Goal: Information Seeking & Learning: Learn about a topic

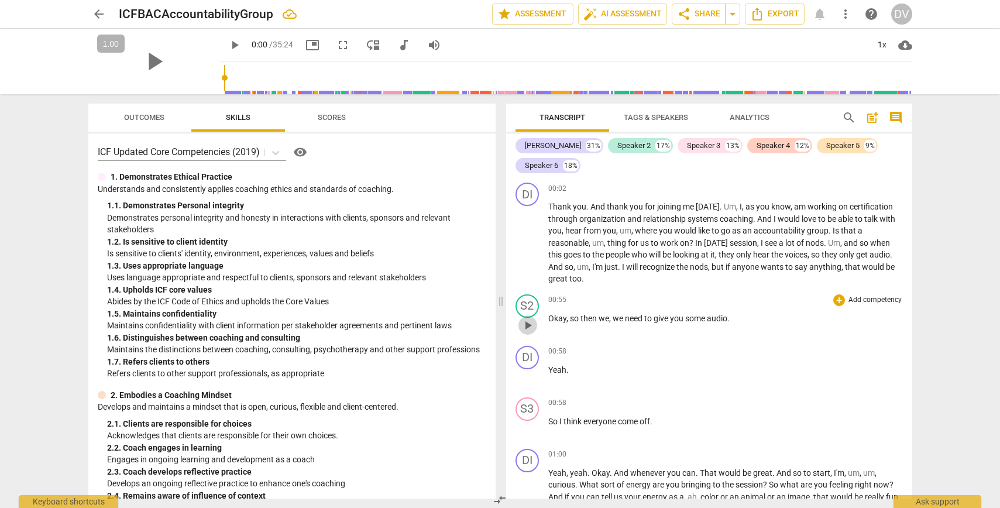
click at [531, 327] on span "play_arrow" at bounding box center [528, 325] width 14 height 14
click at [531, 424] on span "pause" at bounding box center [528, 428] width 14 height 14
type input "65"
click at [660, 146] on div "Speaker 3" at bounding box center [703, 146] width 33 height 12
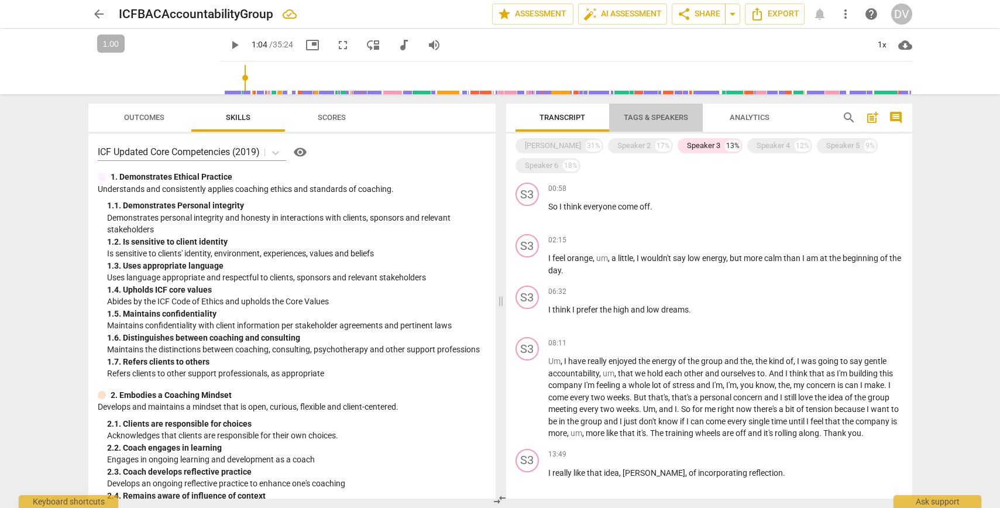
click at [658, 117] on span "Tags & Speakers" at bounding box center [656, 117] width 64 height 9
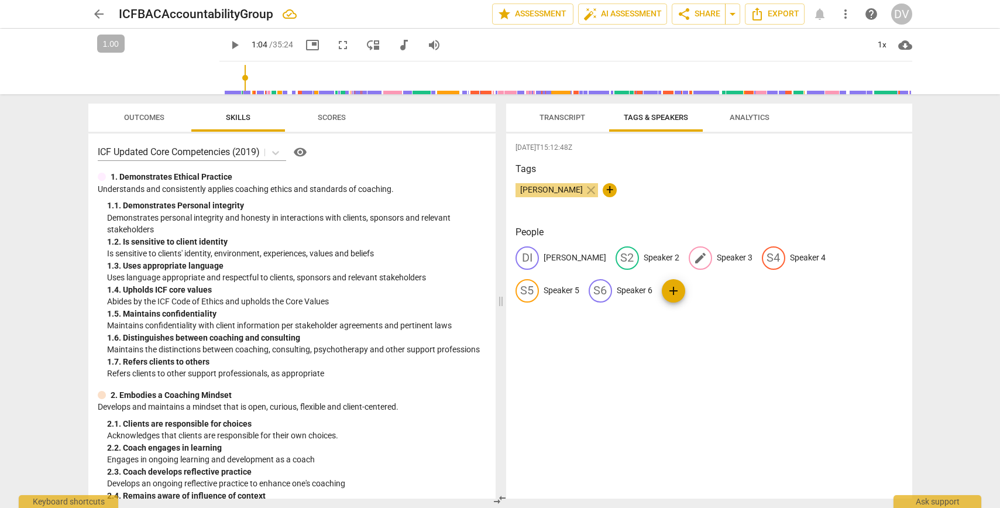
click at [660, 258] on p "Speaker 3" at bounding box center [735, 258] width 36 height 12
type input "[PERSON_NAME]"
click at [660, 414] on div "[DATE]T15:12:48Z Tags [PERSON_NAME] close + People DI [PERSON_NAME] S2 Speaker …" at bounding box center [709, 315] width 406 height 365
click at [579, 117] on span "Transcript" at bounding box center [563, 117] width 46 height 9
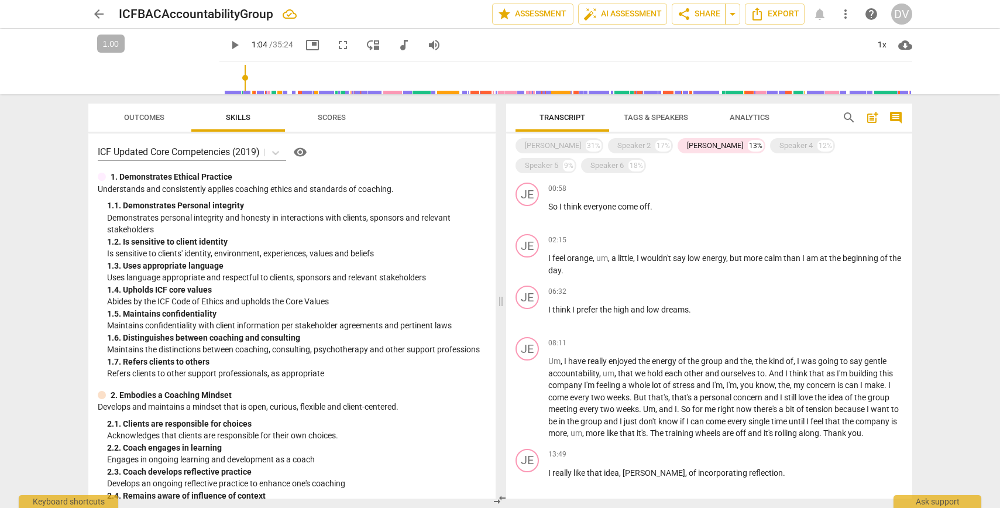
click at [566, 120] on span "Transcript" at bounding box center [563, 117] width 46 height 9
click at [541, 150] on div "[PERSON_NAME] 31%" at bounding box center [560, 145] width 88 height 15
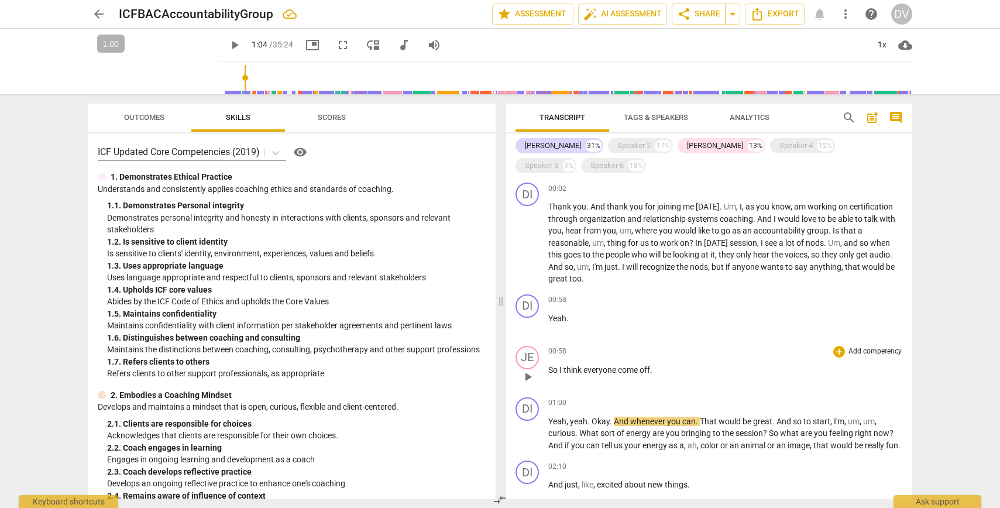
click at [523, 370] on span "play_arrow" at bounding box center [528, 377] width 14 height 14
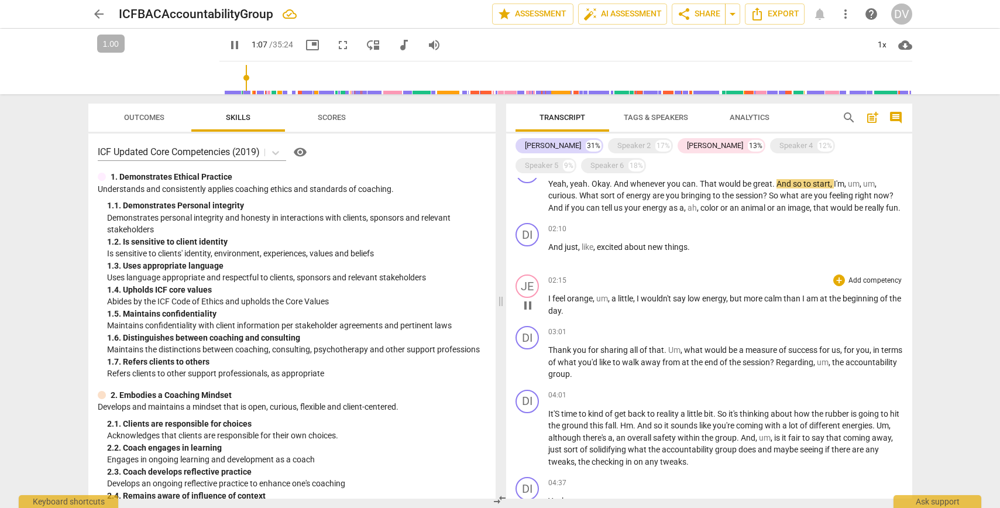
scroll to position [253, 0]
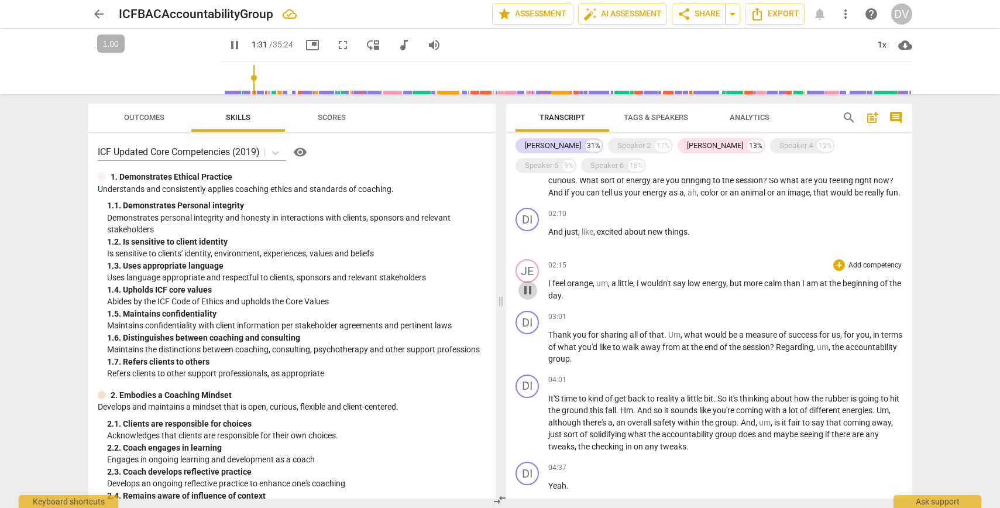
click at [528, 285] on span "pause" at bounding box center [528, 290] width 14 height 14
type input "92"
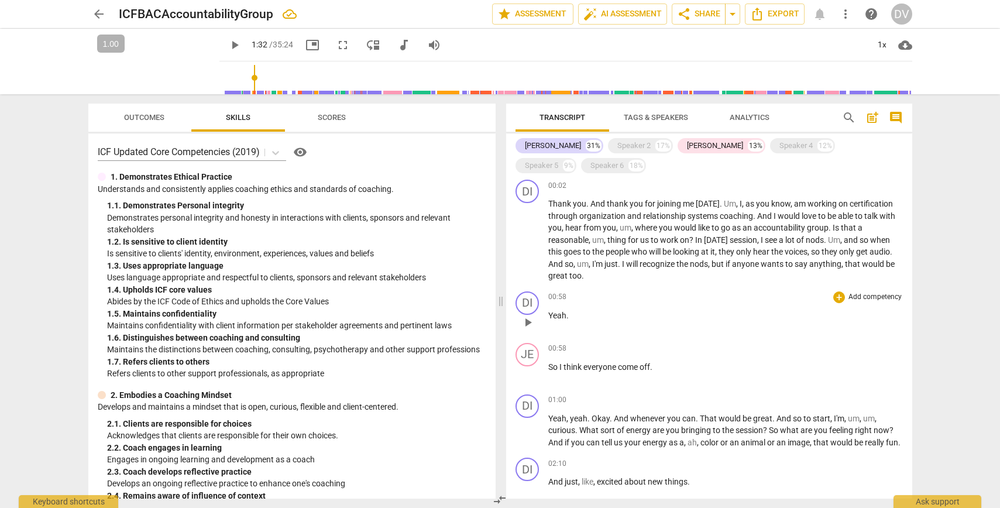
scroll to position [0, 0]
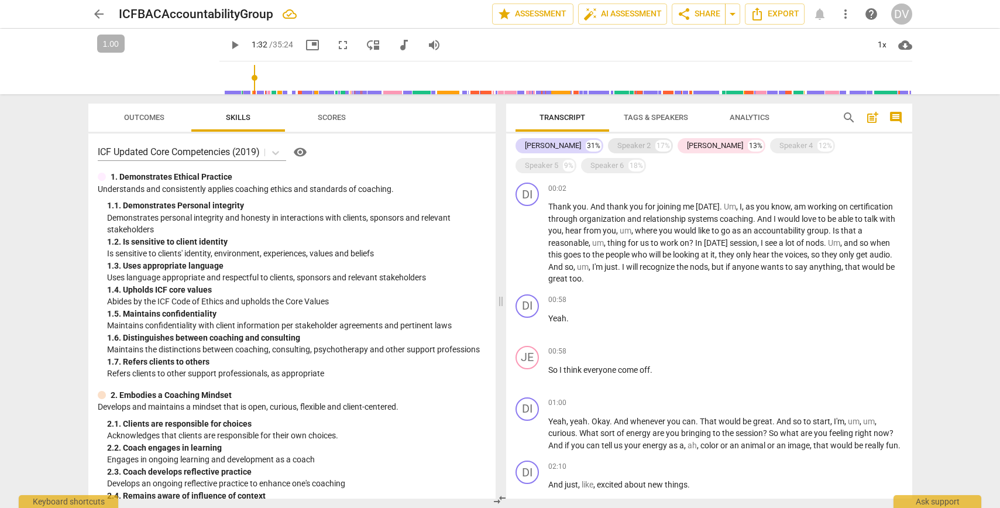
click at [617, 145] on div "Speaker 2" at bounding box center [633, 146] width 33 height 12
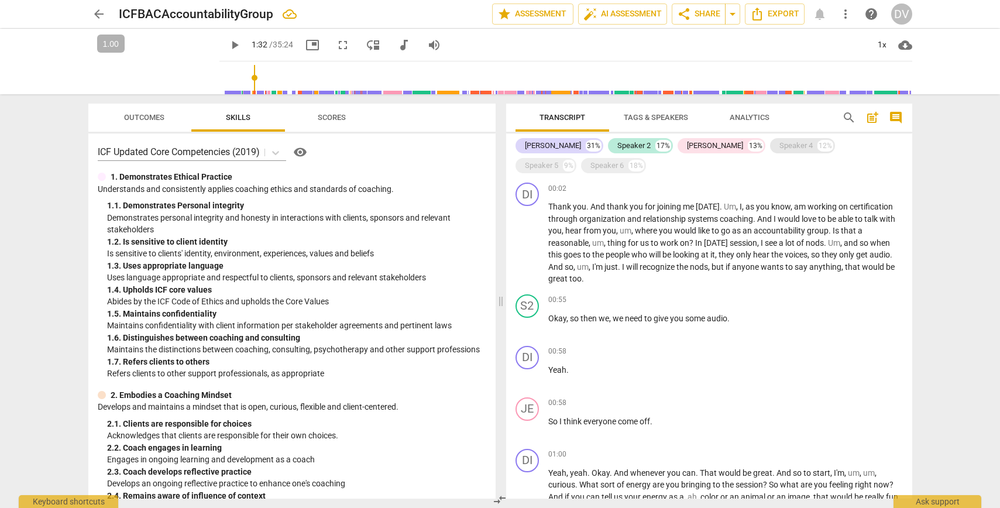
click at [660, 141] on div "Speaker 4" at bounding box center [796, 146] width 33 height 12
click at [577, 158] on div "Speaker 5 9%" at bounding box center [546, 165] width 61 height 15
click at [624, 160] on div "Speaker 6" at bounding box center [607, 166] width 33 height 12
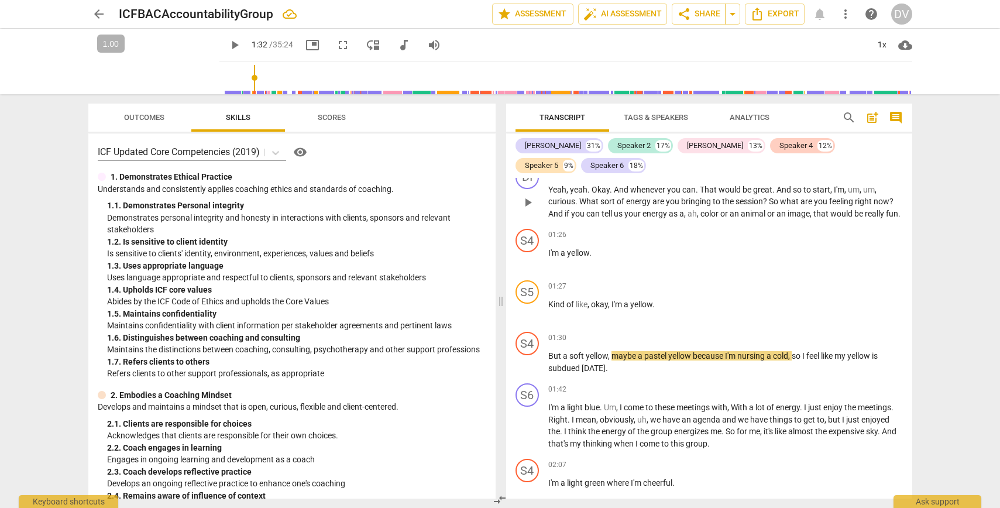
scroll to position [301, 0]
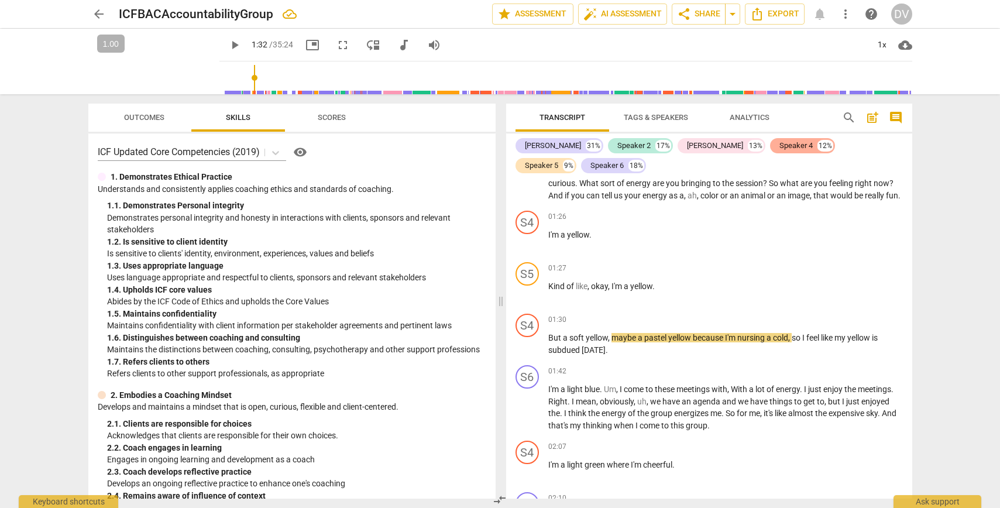
click at [660, 144] on div "Speaker 4" at bounding box center [796, 146] width 33 height 12
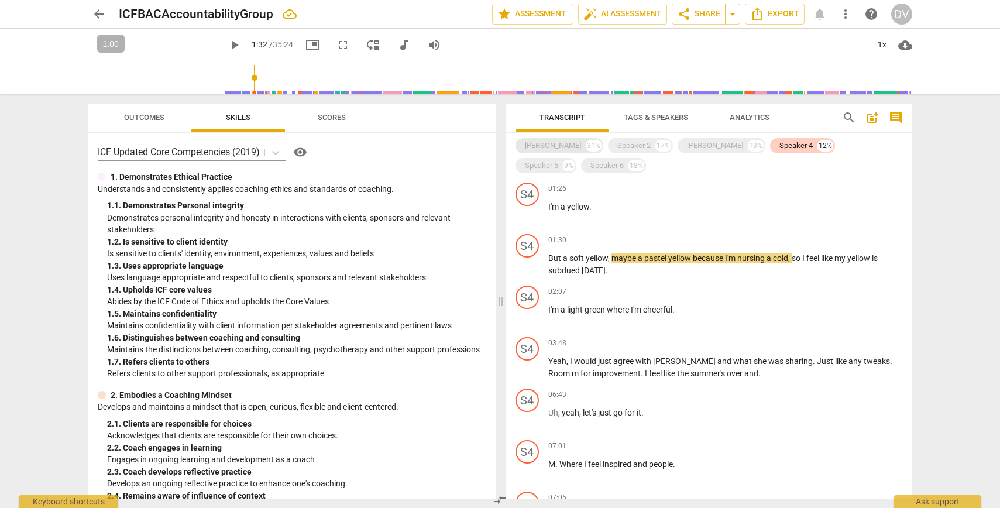
drag, startPoint x: 536, startPoint y: 146, endPoint x: 598, endPoint y: 143, distance: 62.1
click at [537, 146] on div "[PERSON_NAME]" at bounding box center [553, 146] width 56 height 12
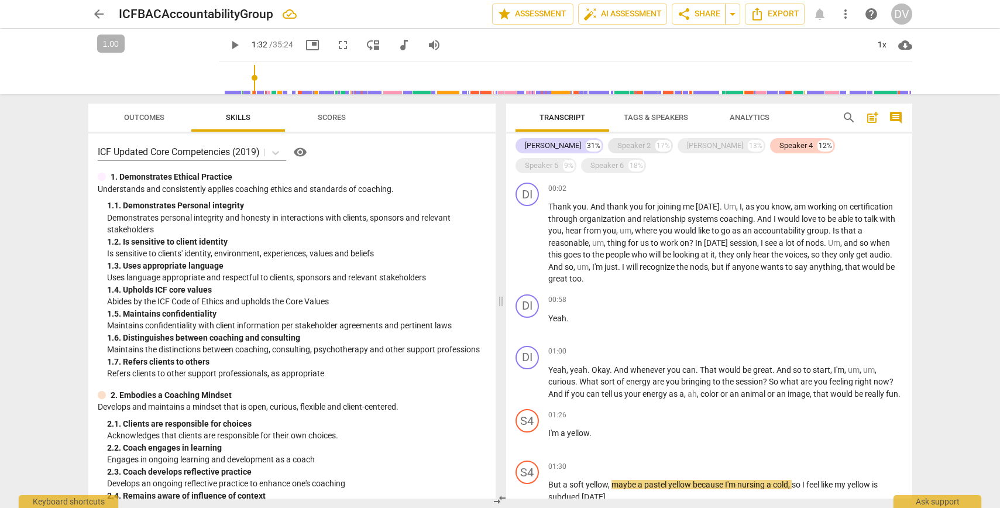
click at [617, 144] on div "Speaker 2" at bounding box center [633, 146] width 33 height 12
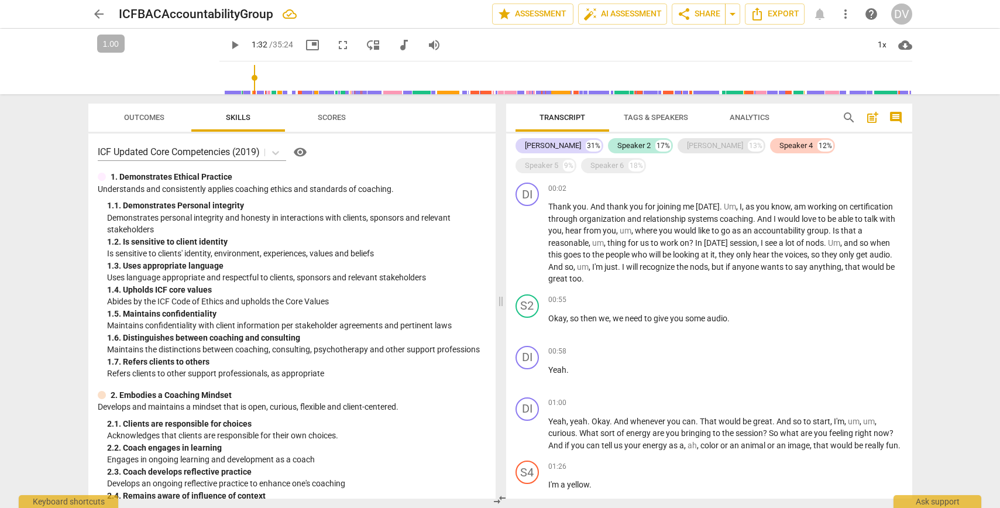
click at [660, 145] on div "[PERSON_NAME]" at bounding box center [715, 146] width 56 height 12
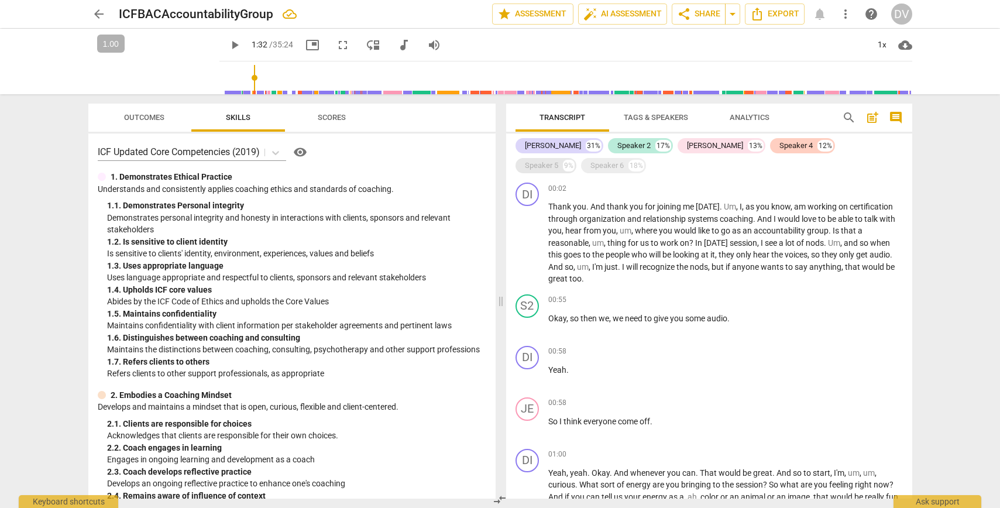
click at [558, 160] on div "Speaker 5" at bounding box center [541, 166] width 33 height 12
drag, startPoint x: 852, startPoint y: 145, endPoint x: 802, endPoint y: 129, distance: 52.2
click at [624, 160] on div "Speaker 6" at bounding box center [607, 166] width 33 height 12
click at [648, 118] on span "Tags & Speakers" at bounding box center [656, 117] width 64 height 9
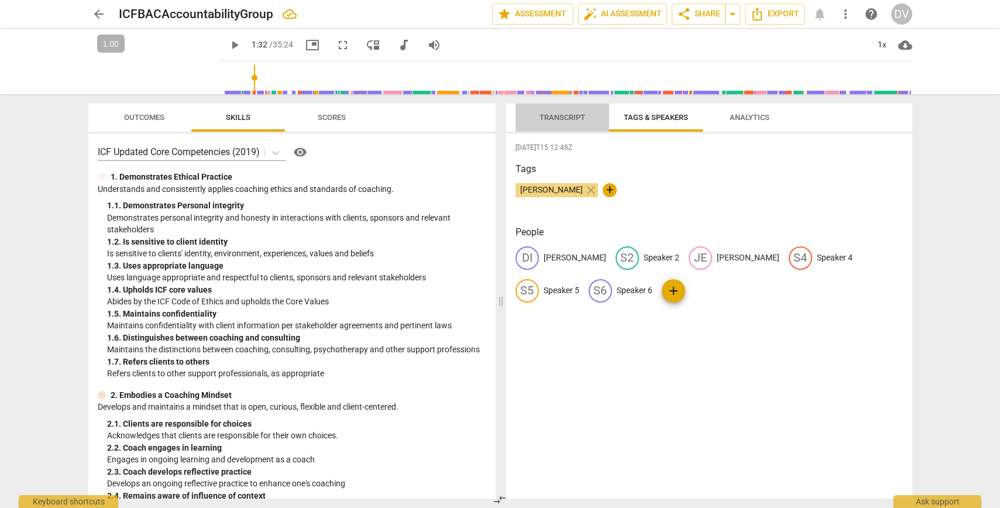
click at [560, 121] on span "Transcript" at bounding box center [563, 117] width 46 height 9
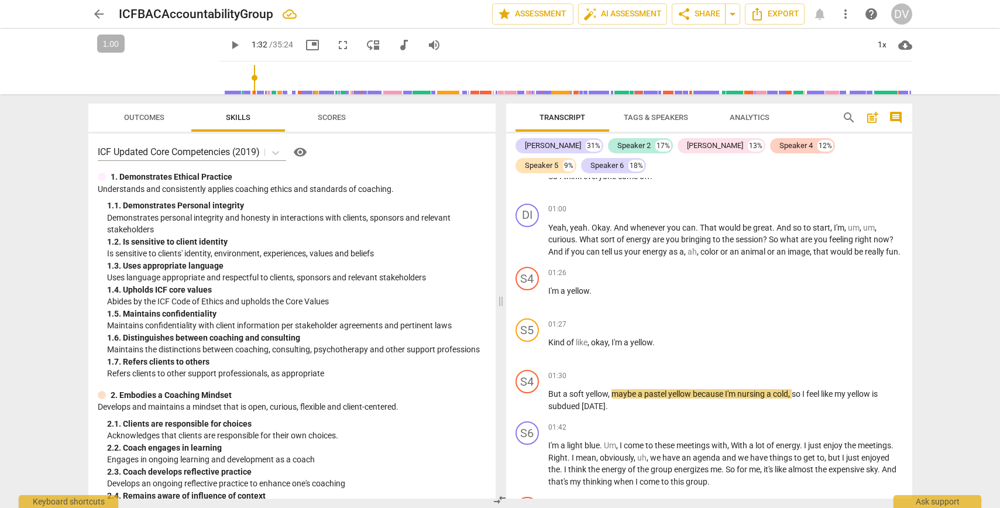
scroll to position [246, 0]
click at [660, 120] on span "Tags & Speakers" at bounding box center [656, 117] width 64 height 9
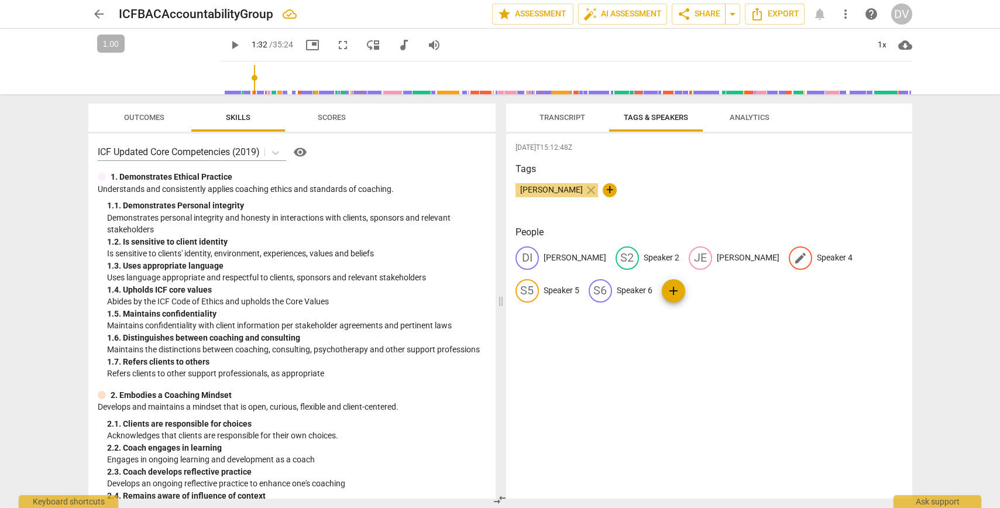
click at [660, 254] on p "Speaker 4" at bounding box center [835, 258] width 36 height 12
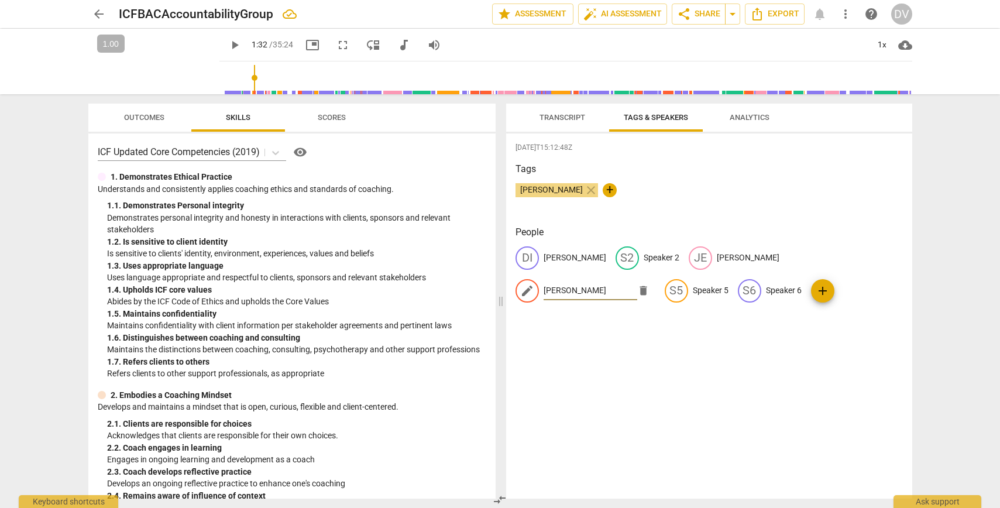
type input "[PERSON_NAME]"
click at [660, 341] on div "[DATE]T15:12:48Z Tags [PERSON_NAME] close + People DI [PERSON_NAME] S2 Speaker …" at bounding box center [709, 315] width 406 height 365
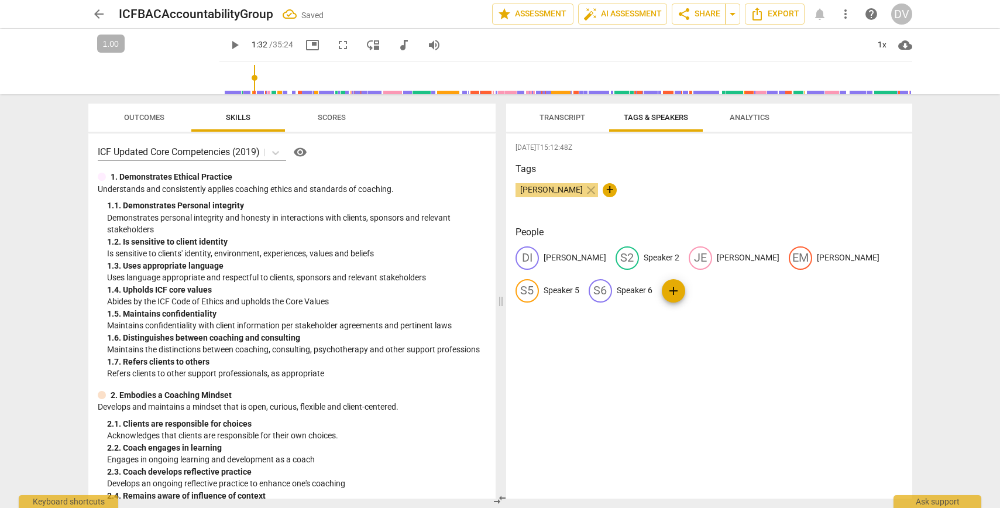
click at [566, 120] on span "Transcript" at bounding box center [563, 117] width 46 height 9
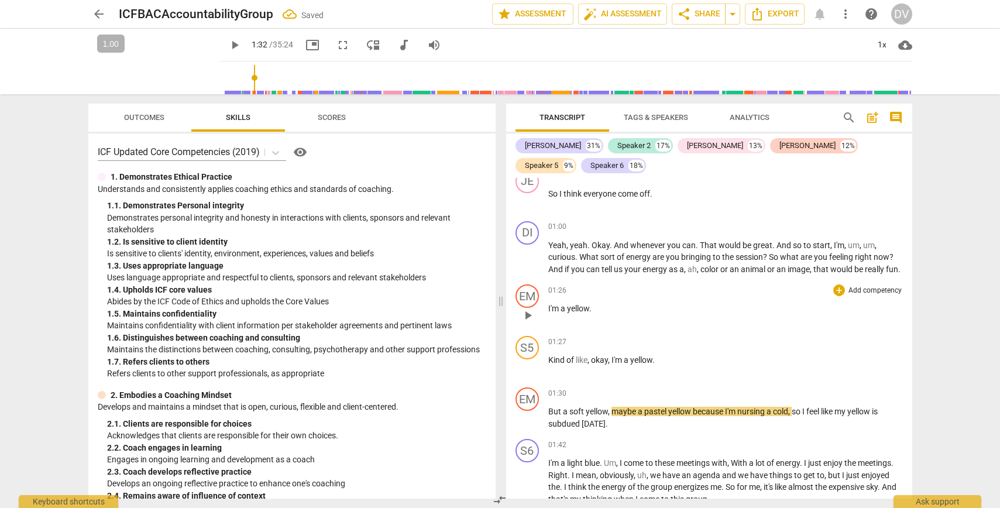
scroll to position [227, 0]
click at [660, 265] on span "," at bounding box center [699, 269] width 4 height 9
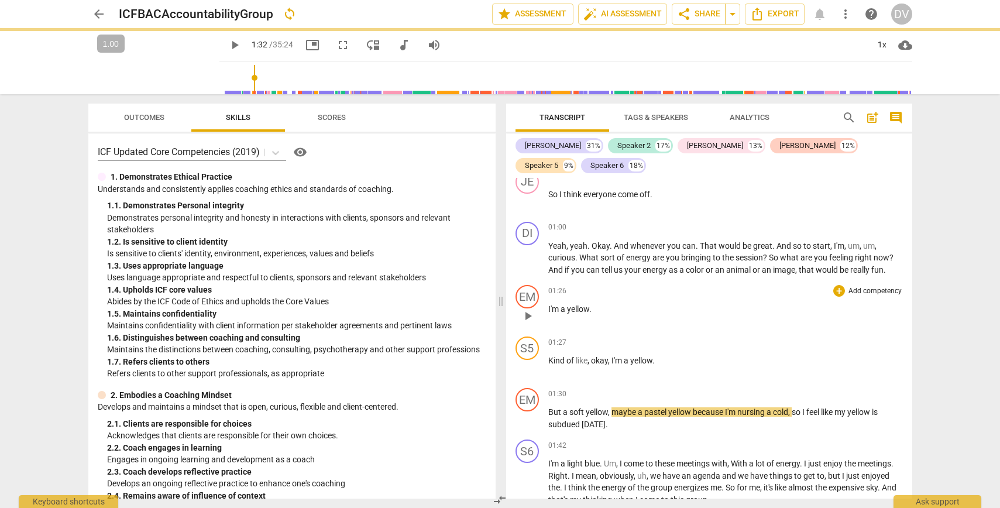
click at [660, 303] on p "I'm a yellow ." at bounding box center [725, 309] width 355 height 12
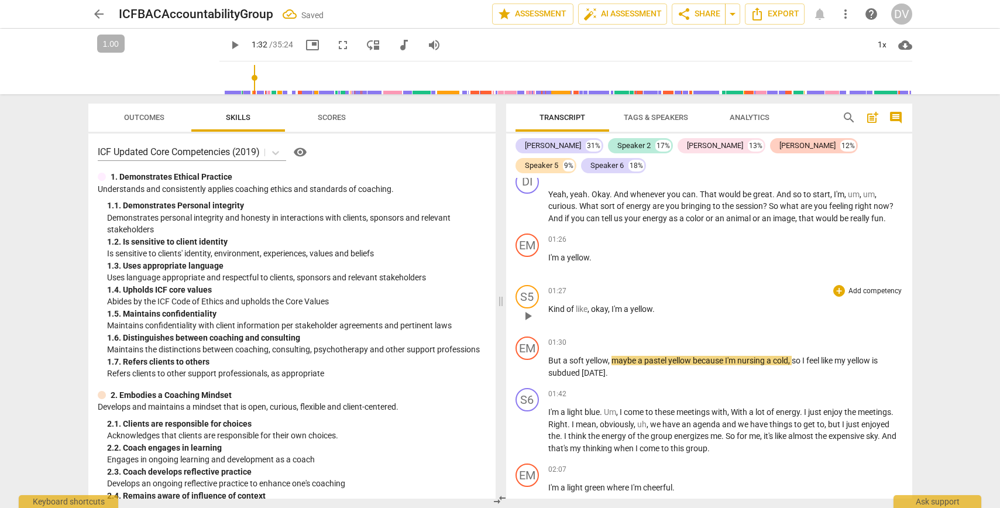
scroll to position [352, 0]
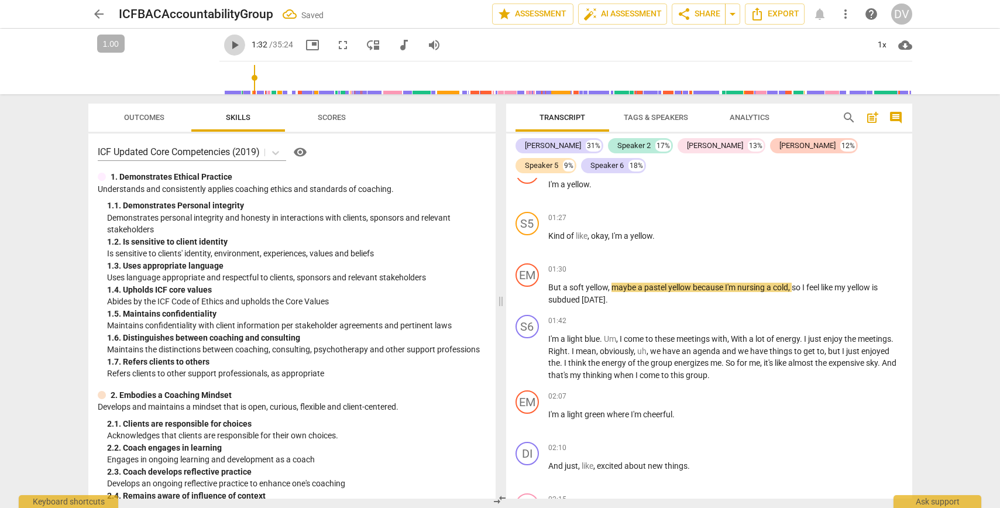
click at [228, 46] on span "play_arrow" at bounding box center [235, 45] width 14 height 14
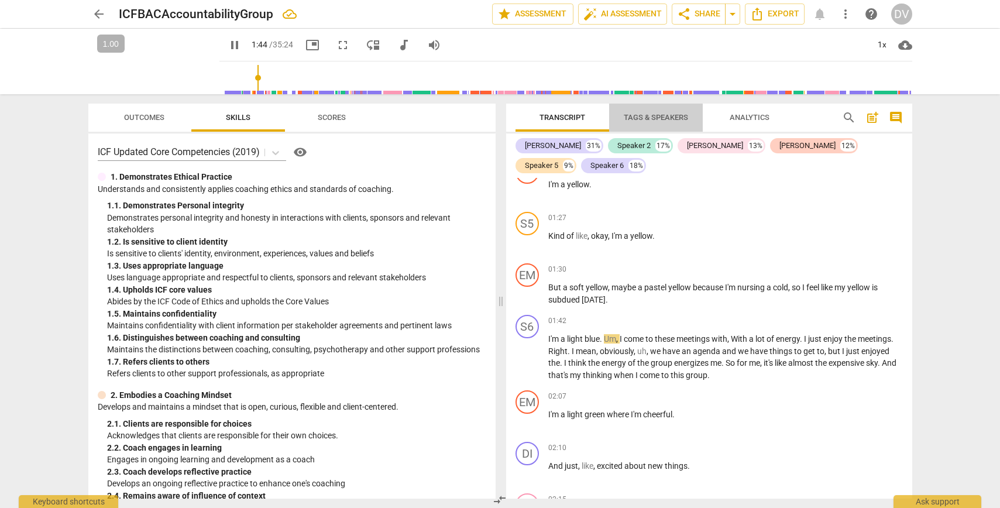
click at [649, 115] on span "Tags & Speakers" at bounding box center [656, 117] width 64 height 9
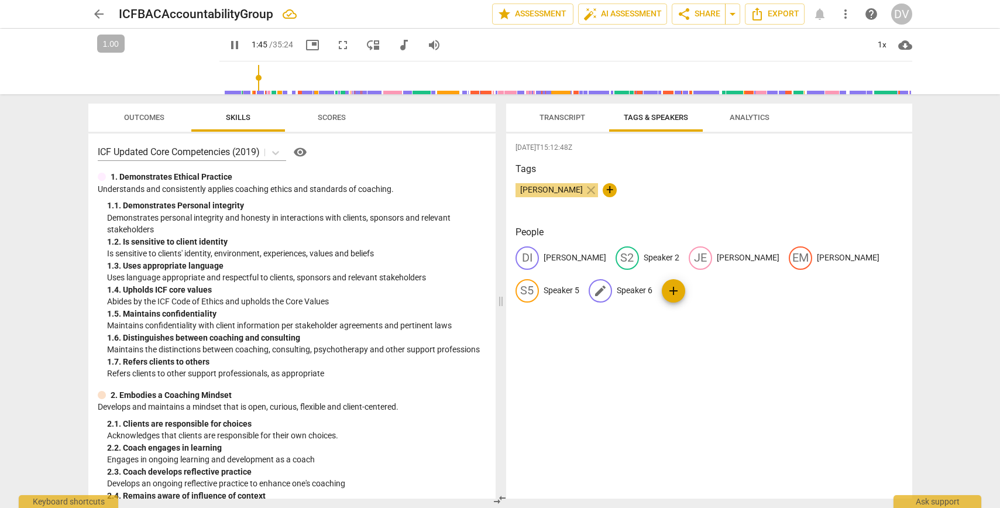
click at [617, 294] on p "Speaker 6" at bounding box center [635, 290] width 36 height 12
type input "107"
type input "F"
type input "109"
type input "Fio"
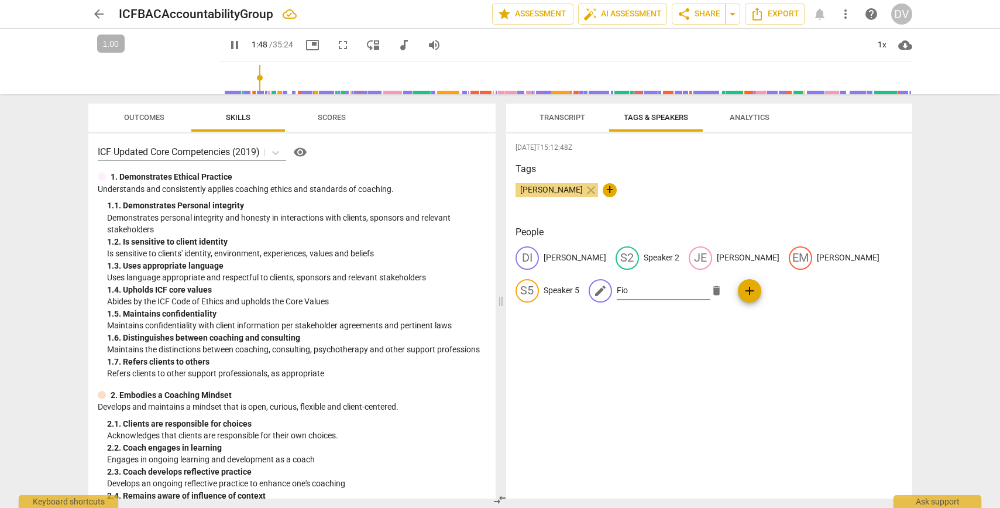
type input "109"
type input "Fiohn"
type input "109"
type input "Fioh"
type input "110"
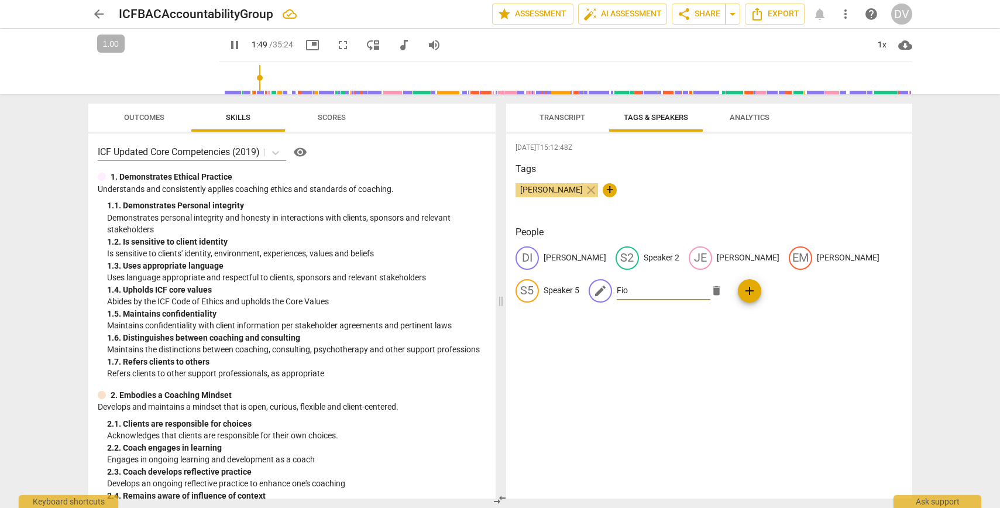
type input "Fion"
type input "110"
type input "[PERSON_NAME]"
type input "113"
type input "[PERSON_NAME]"
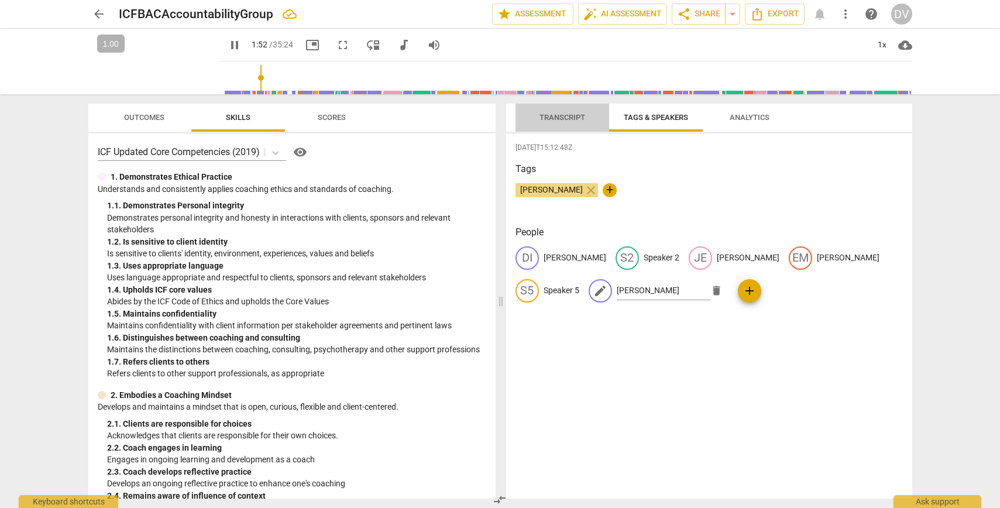
click at [560, 121] on span "Transcript" at bounding box center [563, 117] width 46 height 9
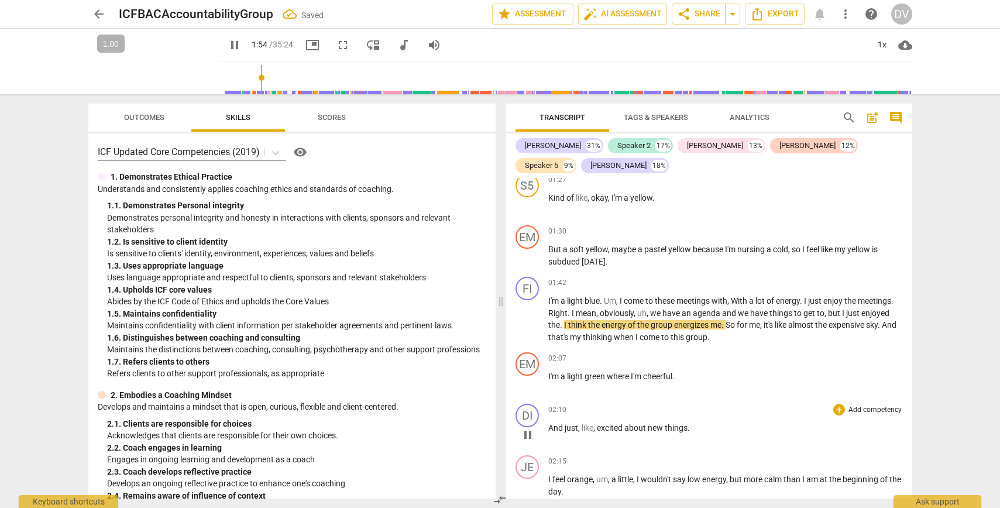
scroll to position [402, 0]
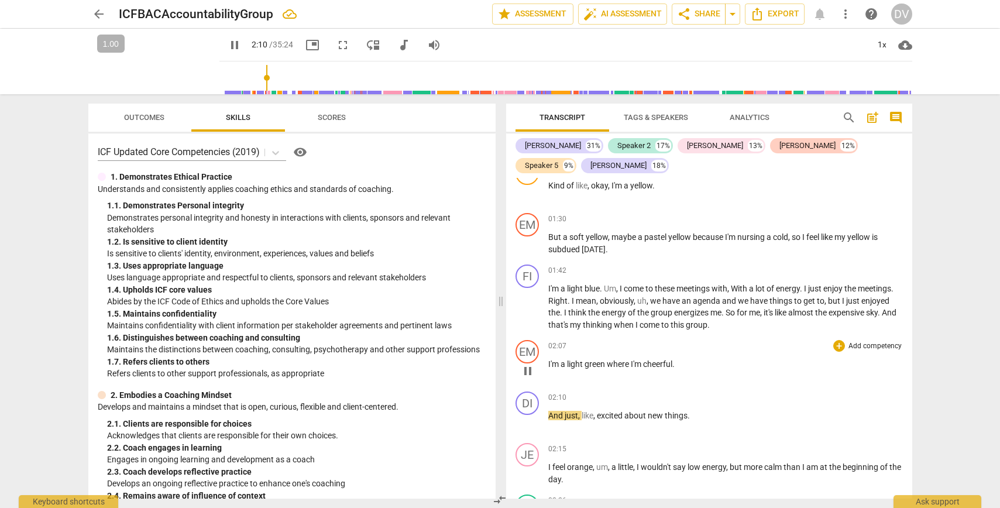
click at [528, 364] on span "pause" at bounding box center [528, 371] width 14 height 14
type input "131"
click at [531, 340] on div "EM" at bounding box center [527, 351] width 23 height 23
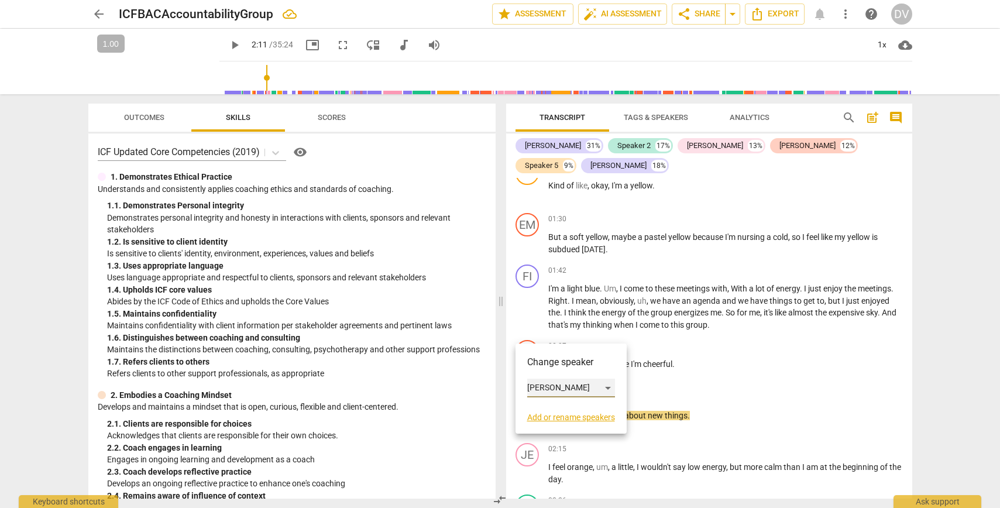
click at [610, 386] on div "[PERSON_NAME]" at bounding box center [571, 388] width 88 height 19
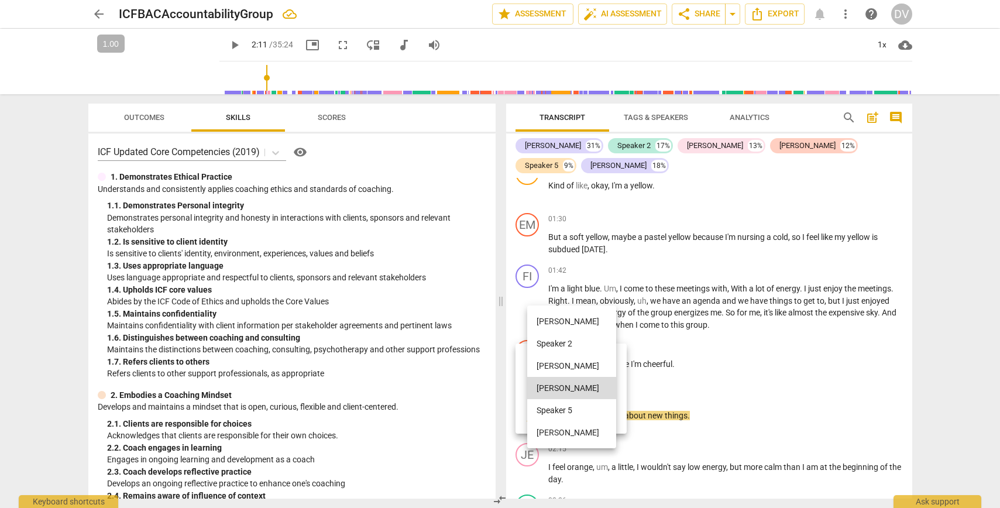
click at [657, 369] on div at bounding box center [500, 254] width 1000 height 508
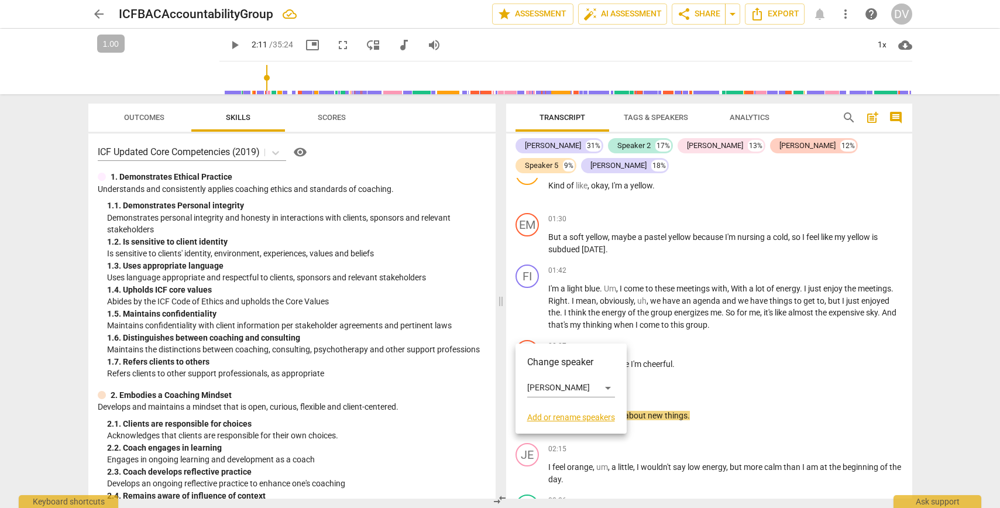
click at [660, 346] on div at bounding box center [500, 254] width 1000 height 508
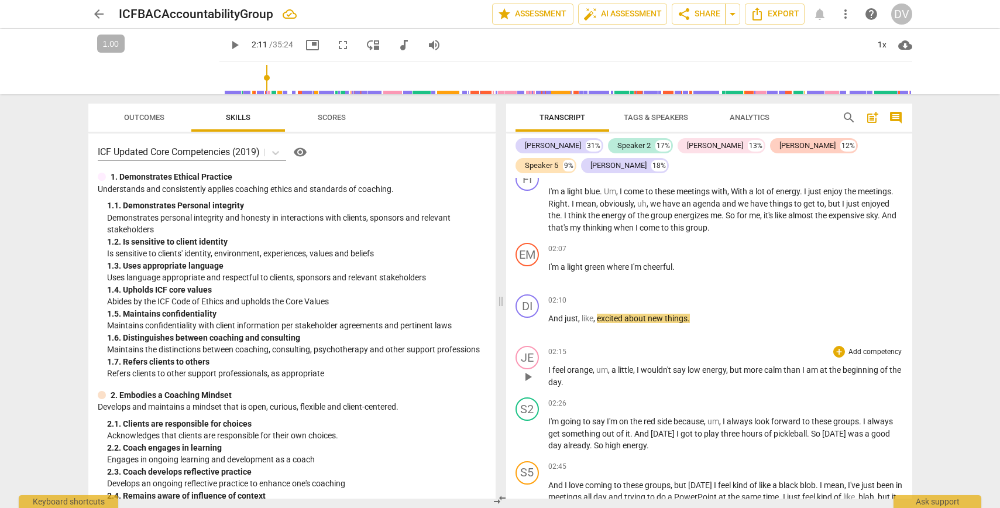
scroll to position [503, 0]
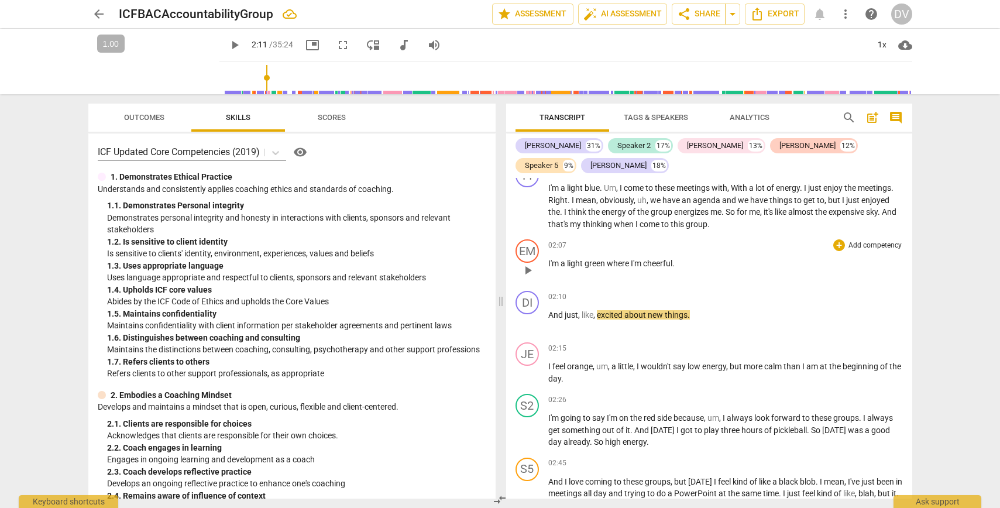
click at [660, 258] on p "I'm a light green where I'm cheerful ." at bounding box center [725, 264] width 355 height 12
drag, startPoint x: 699, startPoint y: 293, endPoint x: 545, endPoint y: 296, distance: 154.6
click at [545, 296] on div "DI play_arrow pause 02:10 + Add competency keyboard_arrow_right And just , like…" at bounding box center [709, 312] width 406 height 52
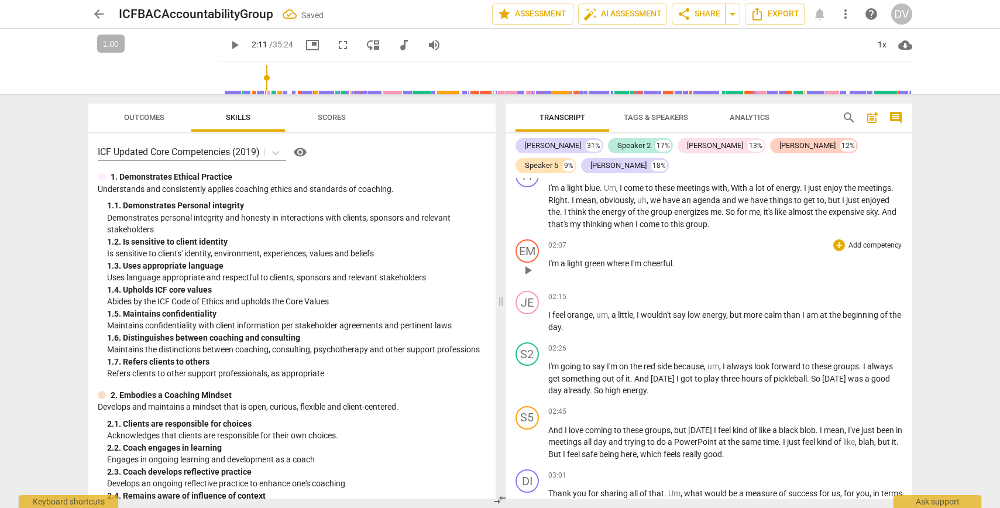
click at [660, 258] on p "I'm a light green where I'm cheerful ." at bounding box center [725, 264] width 355 height 12
click at [528, 263] on span "play_arrow" at bounding box center [528, 270] width 14 height 14
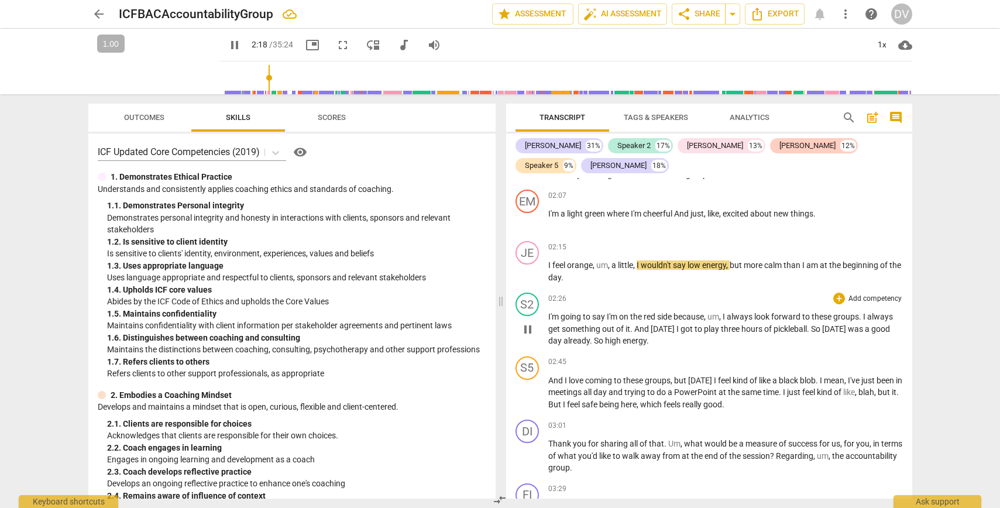
scroll to position [553, 0]
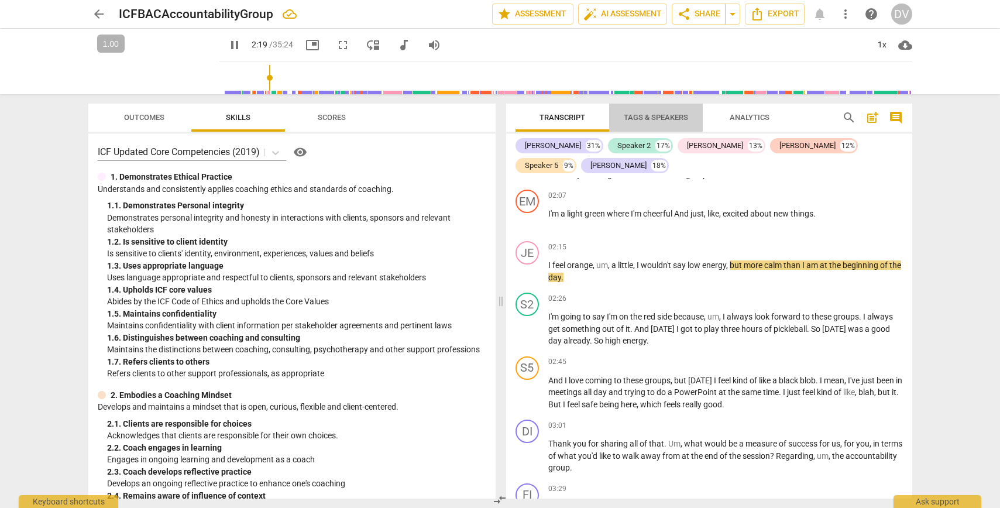
click at [626, 115] on span "Tags & Speakers" at bounding box center [656, 117] width 64 height 9
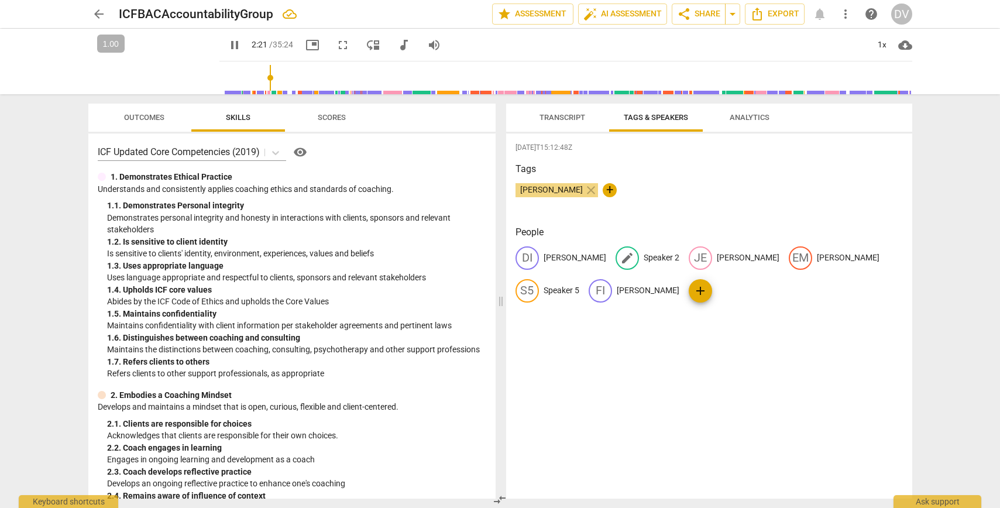
click at [644, 259] on p "Speaker 2" at bounding box center [662, 258] width 36 height 12
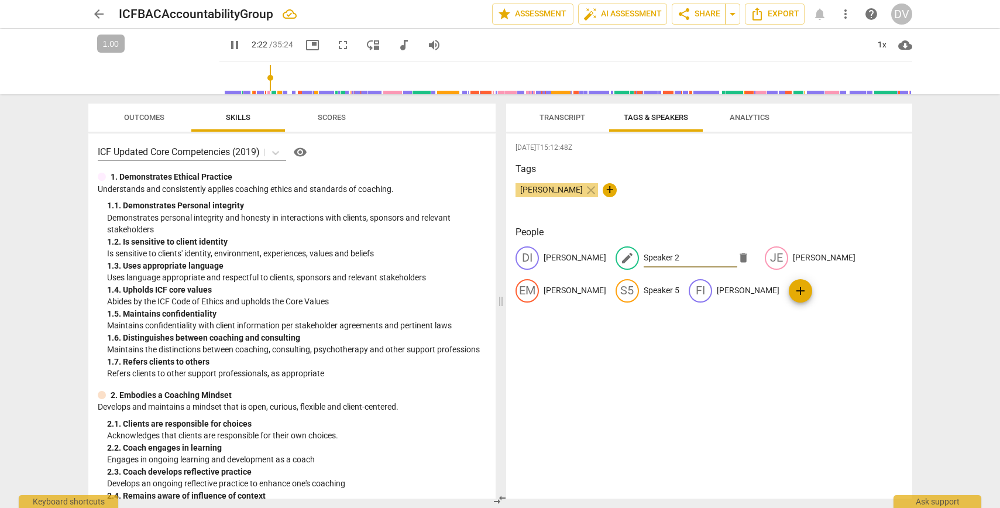
type input "143"
type input "Ca"
type input "143"
type input "Caro"
type input "143"
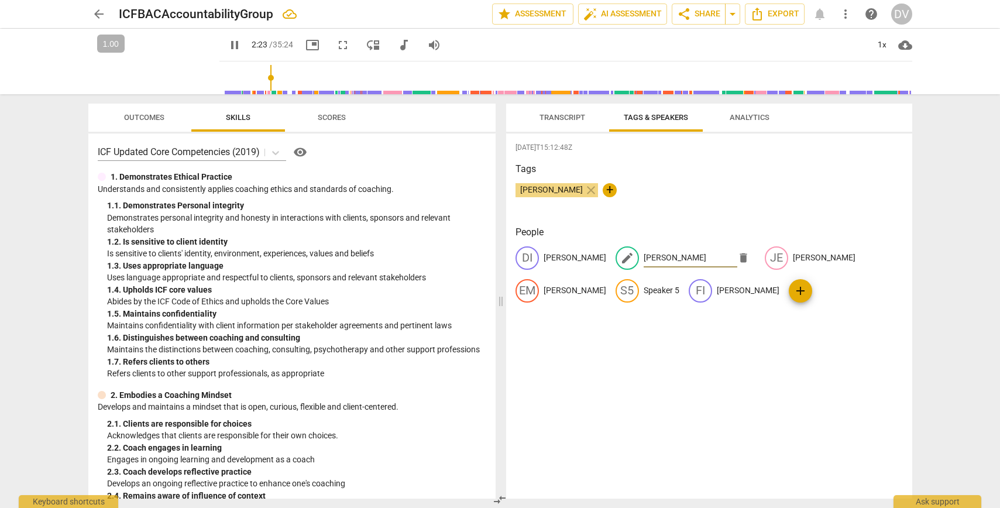
type input "[PERSON_NAME]"
type input "144"
type input "[PERSON_NAME]"
type input "145"
type input "[PERSON_NAME]"
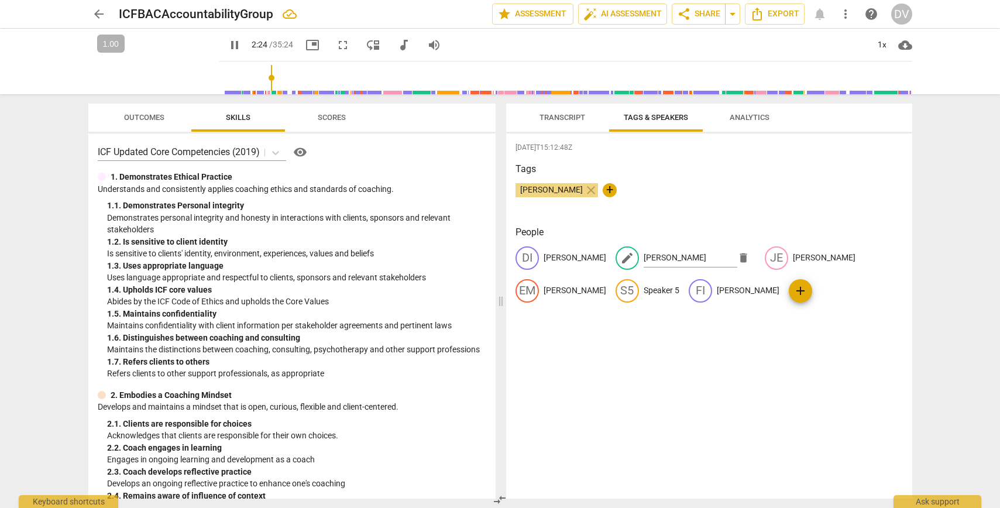
click at [660, 385] on div "[DATE]T15:12:48Z Tags [PERSON_NAME] close + People DI [PERSON_NAME] edit [PERSO…" at bounding box center [709, 315] width 406 height 365
click at [568, 116] on span "Transcript" at bounding box center [563, 117] width 46 height 9
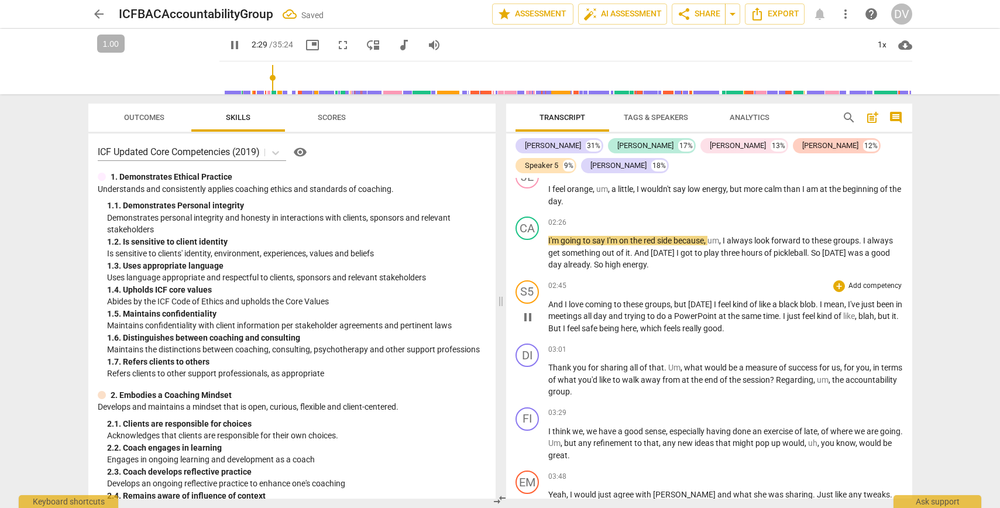
scroll to position [630, 0]
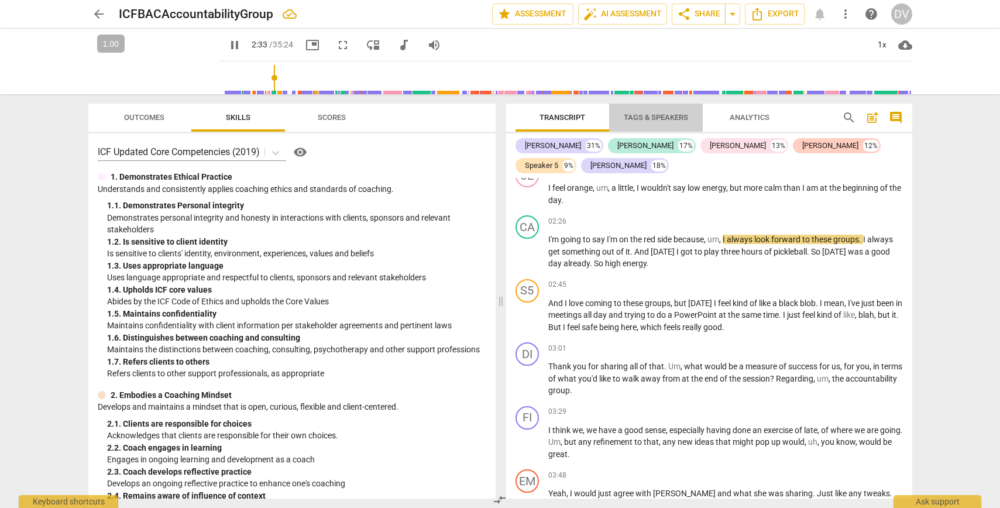
click at [654, 112] on span "Tags & Speakers" at bounding box center [656, 118] width 92 height 16
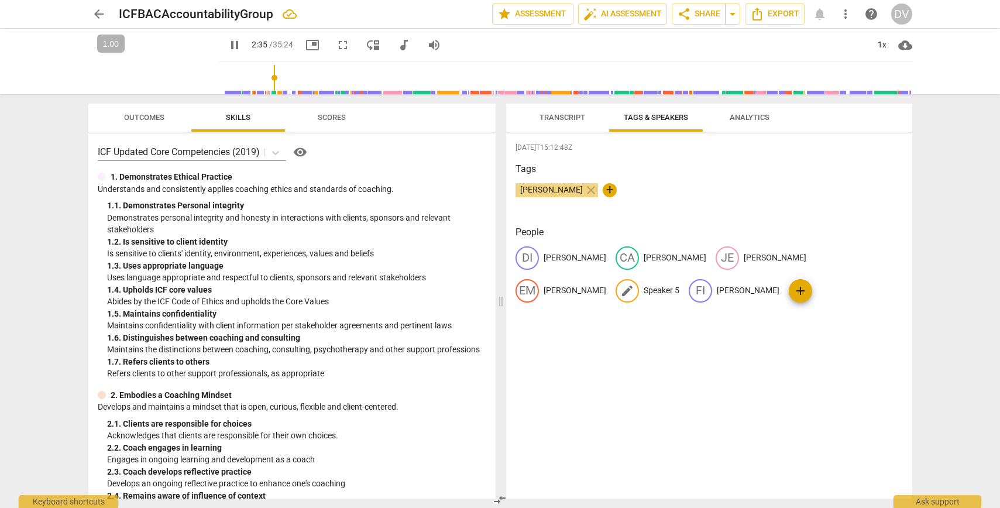
click at [660, 284] on p "Speaker 5" at bounding box center [662, 290] width 36 height 12
type input "157"
type input "Ma"
type input "157"
type input "[PERSON_NAME]"
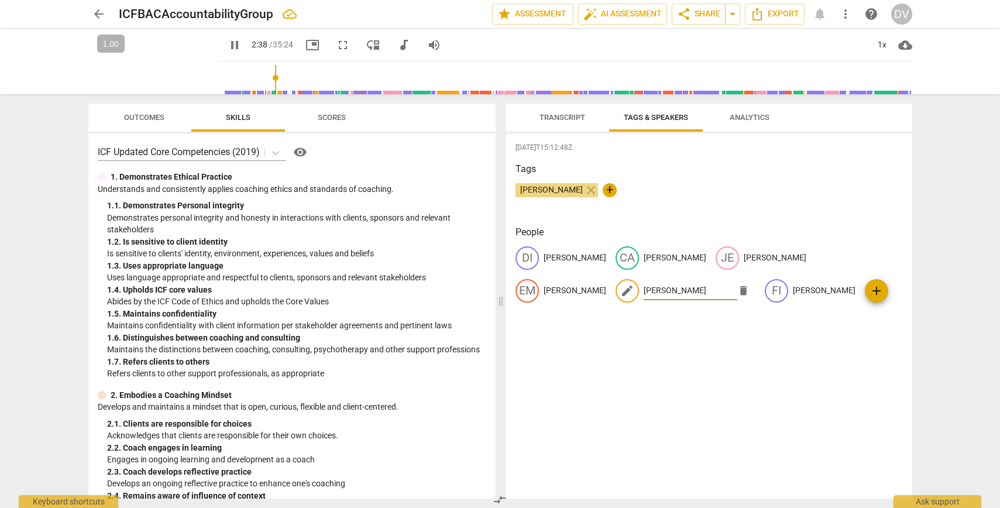
type input "159"
type input "Mar"
type input "159"
type input "Ma"
type input "159"
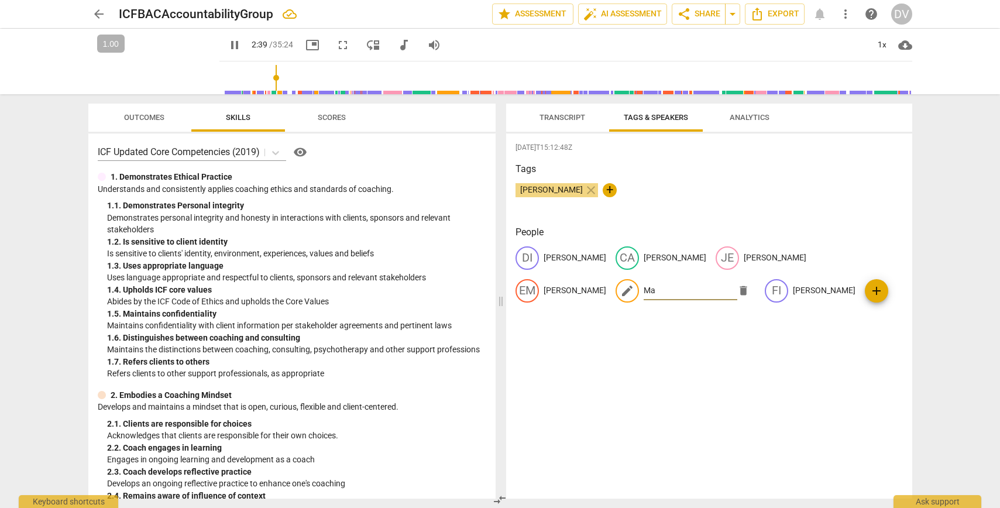
type input "M"
type input "160"
type input "Mar"
type input "161"
type input "[PERSON_NAME]"
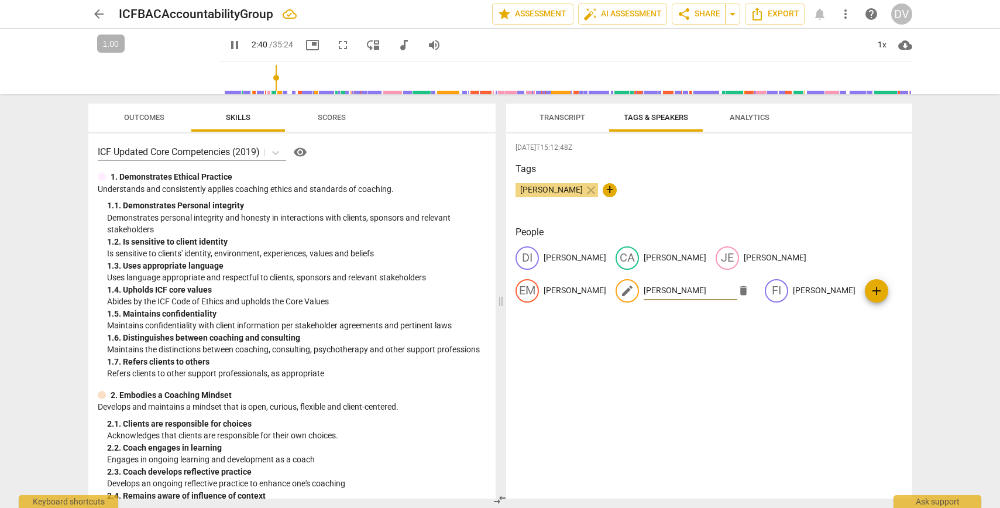
type input "161"
type input "[PERSON_NAME]"
type input "161"
type input "[PERSON_NAME]"
type input "161"
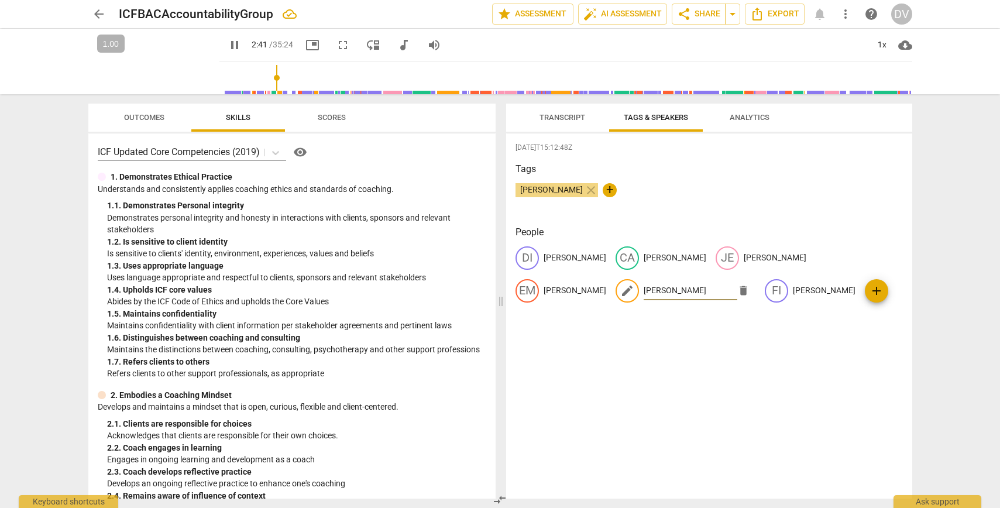
type input "[PERSON_NAME]"
type input "162"
type input "[PERSON_NAME]"
type input "162"
type input "[PERSON_NAME]"
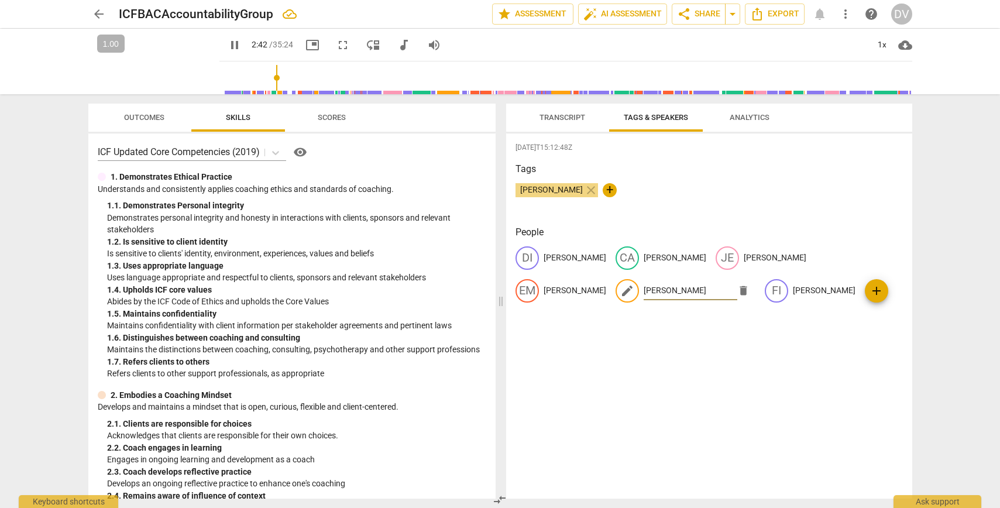
type input "163"
type input "[PERSON_NAME]"
type input "163"
type input "[PERSON_NAME] [PERSON_NAME]"
type input "164"
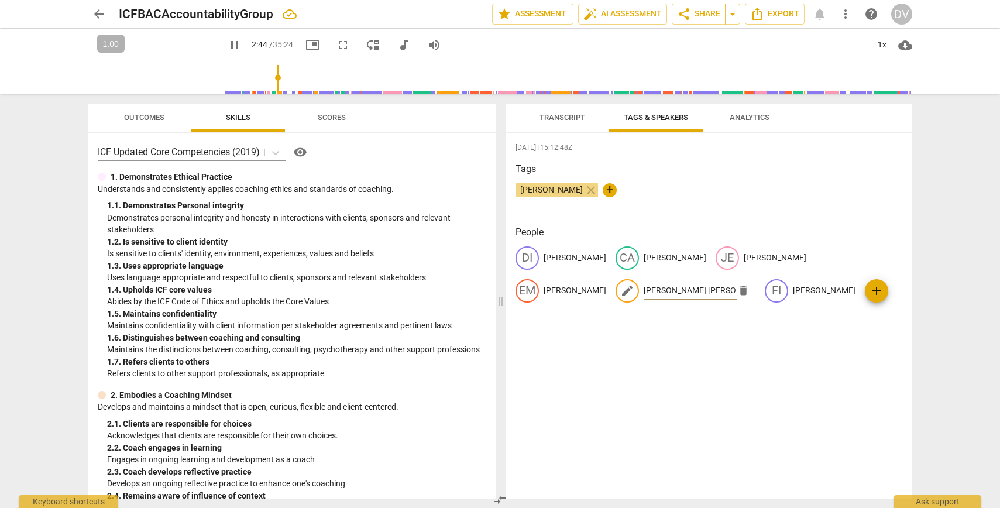
type input "[PERSON_NAME] [PERSON_NAME]"
click at [577, 118] on span "Transcript" at bounding box center [563, 117] width 46 height 9
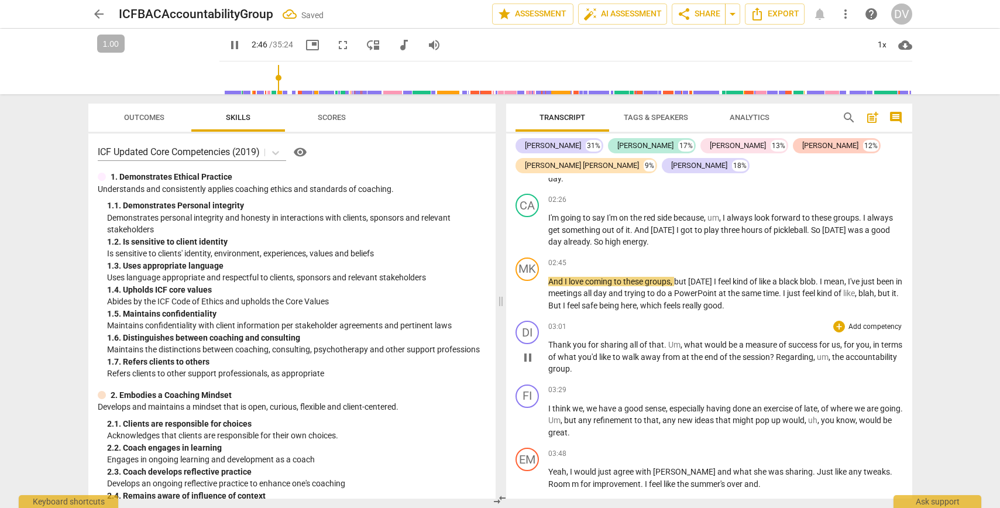
scroll to position [680, 0]
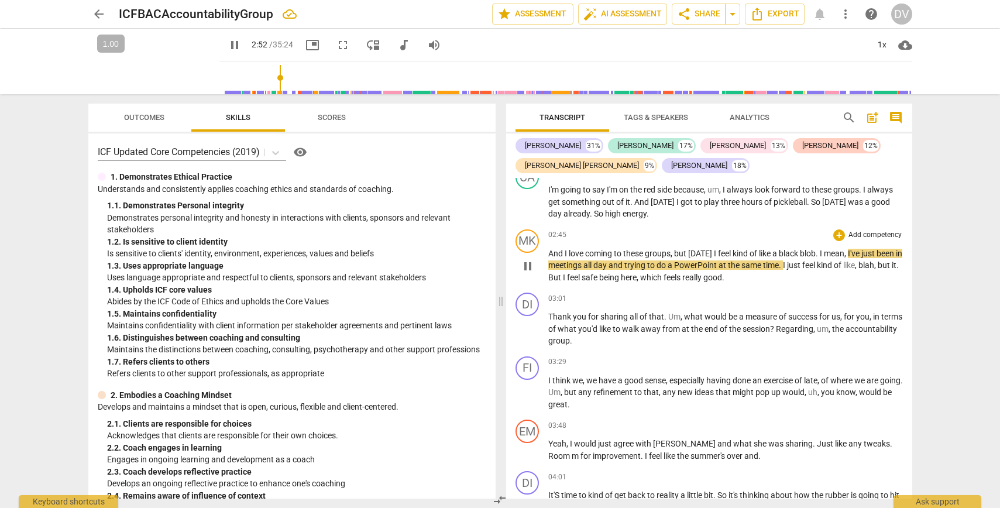
click at [532, 259] on span "pause" at bounding box center [528, 266] width 14 height 14
type input "172"
click at [562, 117] on span "Transcript" at bounding box center [563, 117] width 46 height 9
click at [660, 115] on span "Tags & Speakers" at bounding box center [656, 117] width 64 height 9
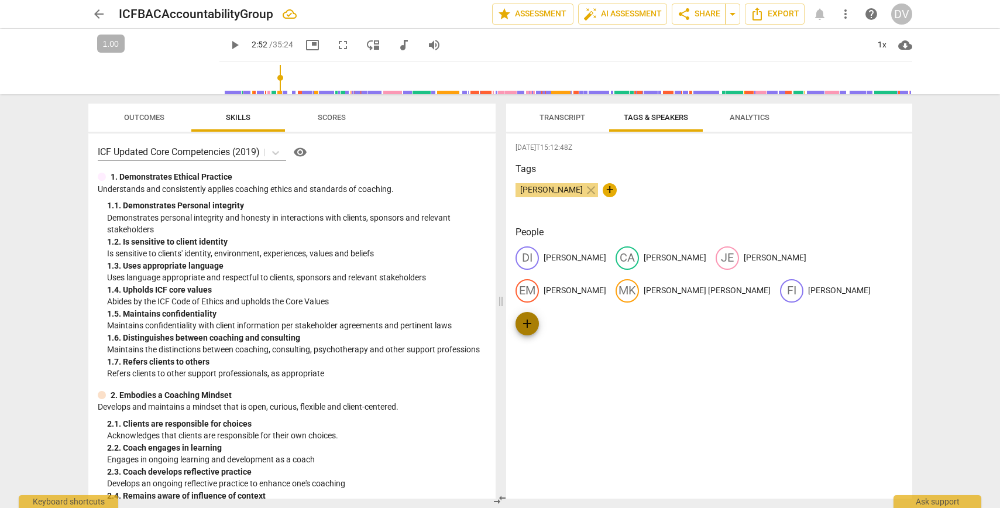
click at [528, 317] on span "add" at bounding box center [527, 324] width 14 height 14
type input "[PERSON_NAME]"
click at [656, 400] on div "[DATE]T15:12:48Z Tags [PERSON_NAME] close + People DI [PERSON_NAME] [PERSON_NAM…" at bounding box center [709, 315] width 406 height 365
click at [553, 115] on span "Transcript" at bounding box center [563, 117] width 46 height 9
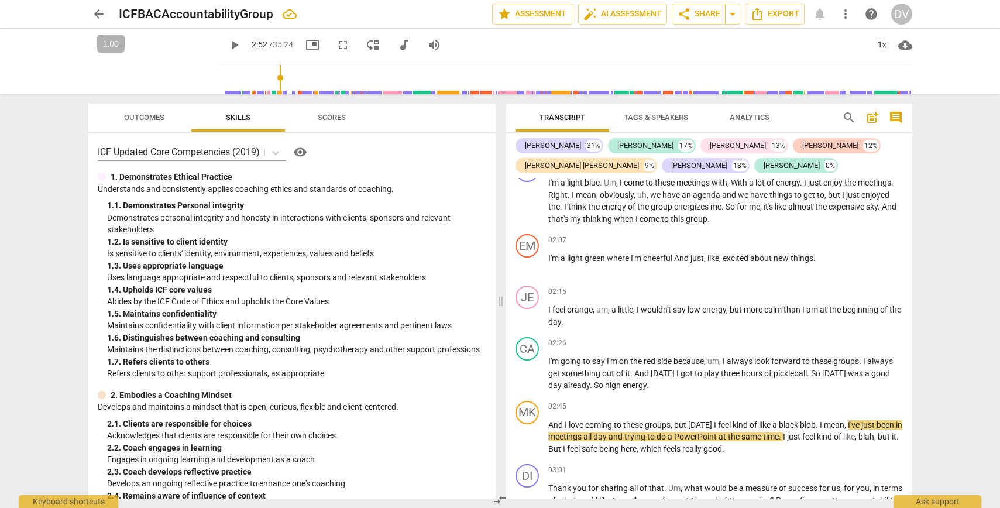
scroll to position [514, 0]
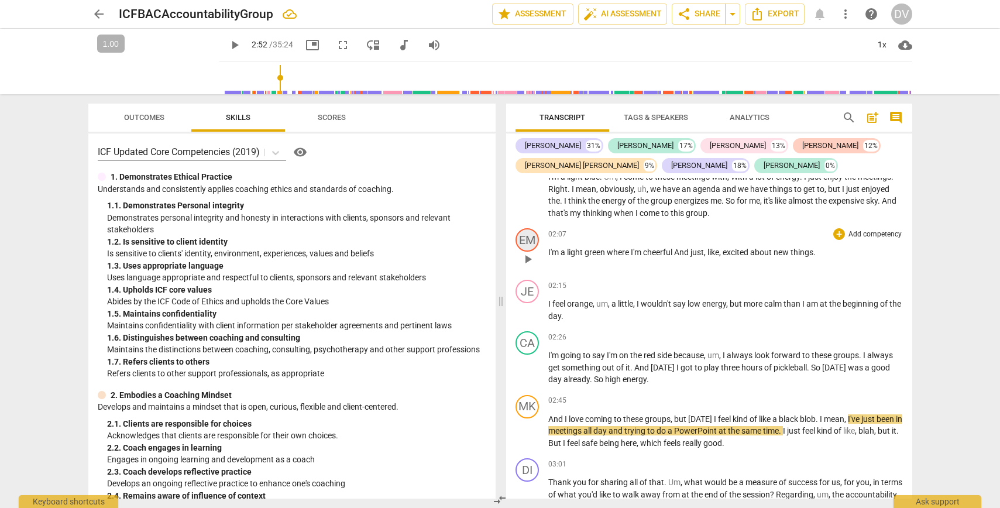
click at [534, 238] on div "EM" at bounding box center [527, 239] width 23 height 23
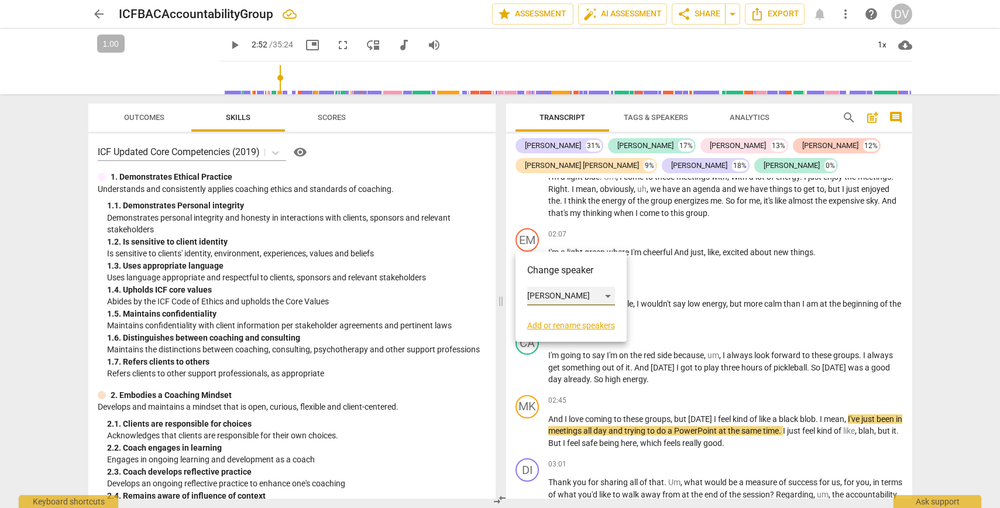
click at [567, 297] on div "[PERSON_NAME]" at bounding box center [571, 296] width 88 height 19
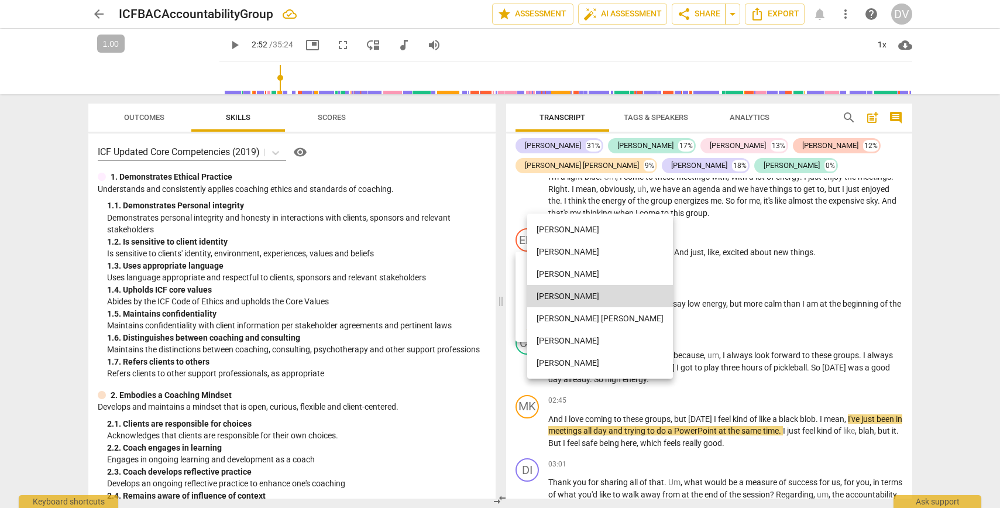
click at [564, 362] on li "[PERSON_NAME]" at bounding box center [600, 363] width 146 height 22
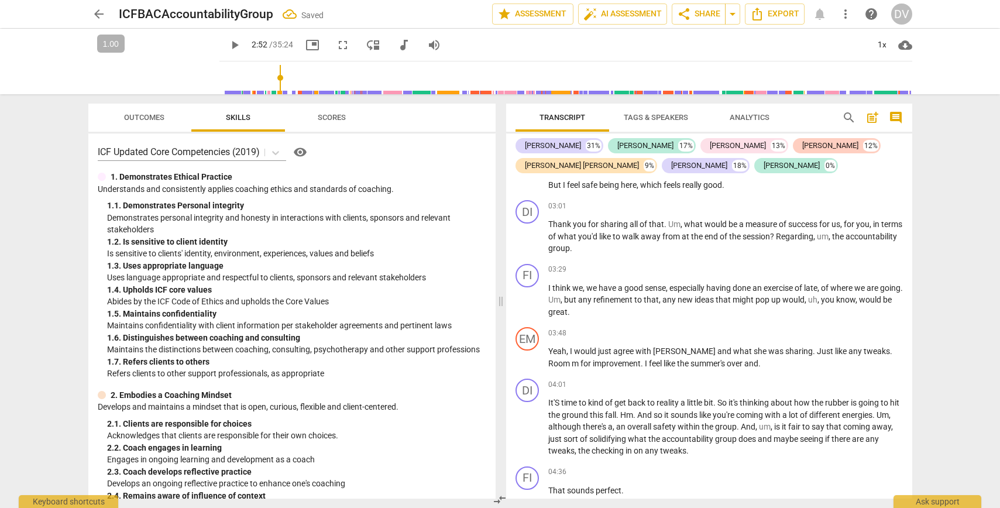
scroll to position [773, 0]
click at [527, 238] on span "play_arrow" at bounding box center [528, 236] width 14 height 14
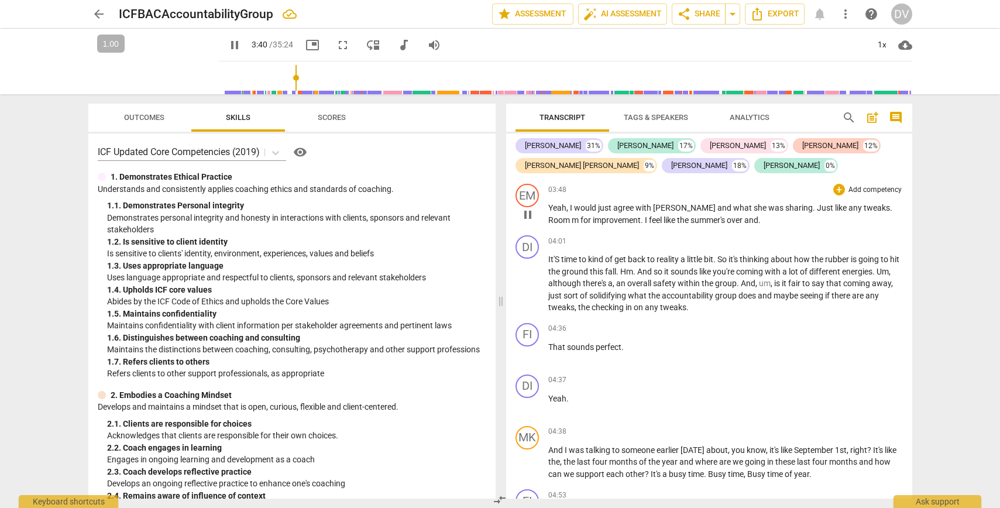
scroll to position [913, 0]
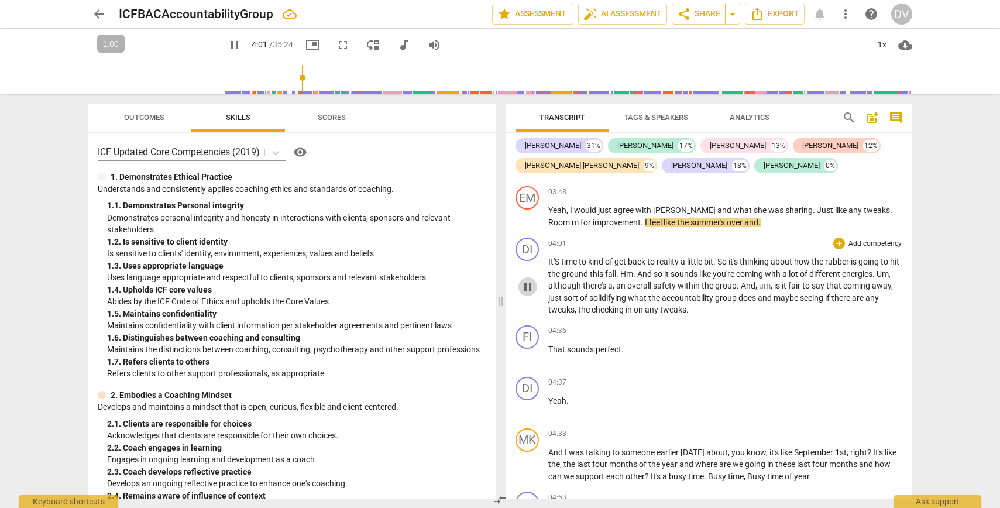
click at [530, 287] on span "pause" at bounding box center [528, 287] width 14 height 14
type input "241"
click at [649, 225] on span "feel" at bounding box center [656, 222] width 15 height 9
drag, startPoint x: 600, startPoint y: 224, endPoint x: 736, endPoint y: 219, distance: 136.4
click at [660, 219] on p "Yeah , I would just agree with [PERSON_NAME] and what she was sharing . Just li…" at bounding box center [725, 216] width 355 height 24
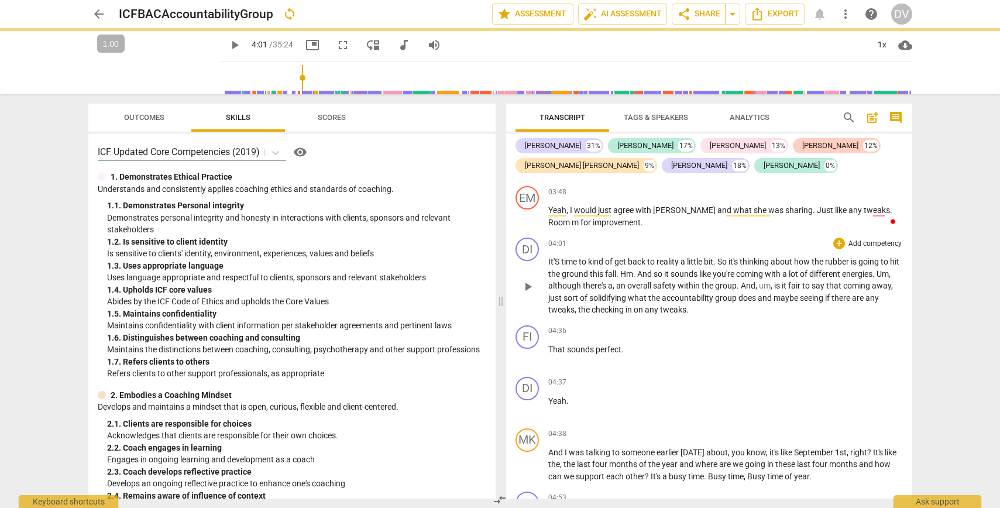
click at [549, 263] on span "It'S" at bounding box center [554, 261] width 13 height 9
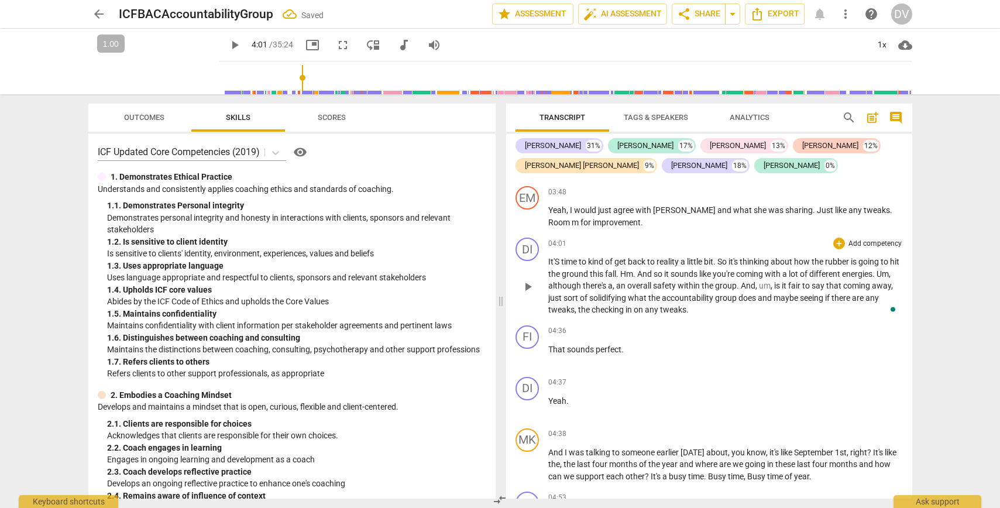
paste p "To enrich screen reader interactions, please activate Accessibility in Grammarl…"
click at [523, 246] on div "DI" at bounding box center [527, 249] width 23 height 23
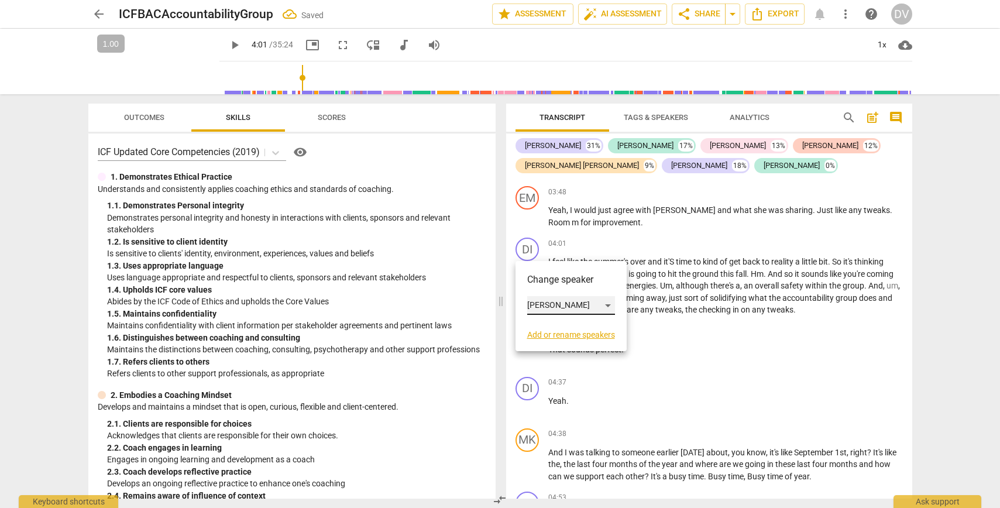
click at [543, 307] on div "[PERSON_NAME]" at bounding box center [571, 305] width 88 height 19
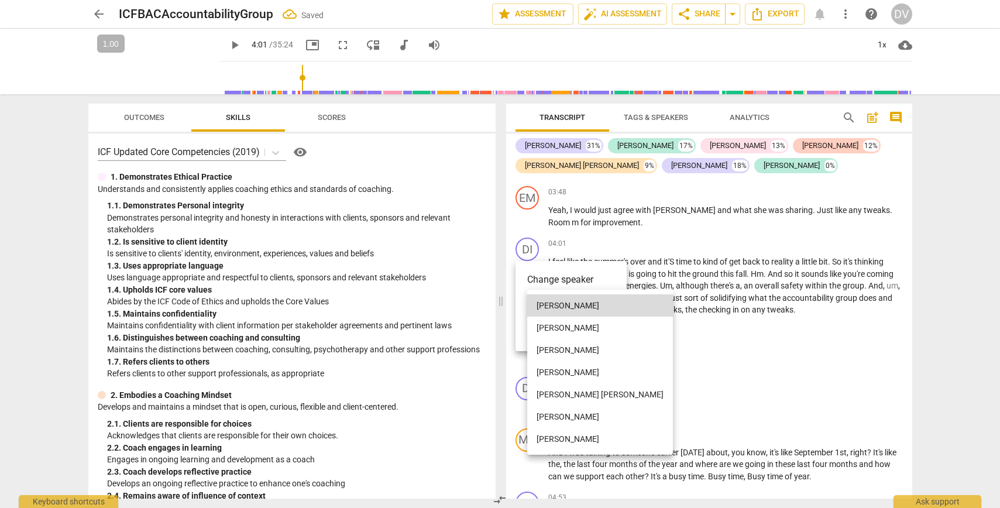
click at [544, 445] on li "[PERSON_NAME]" at bounding box center [600, 439] width 146 height 22
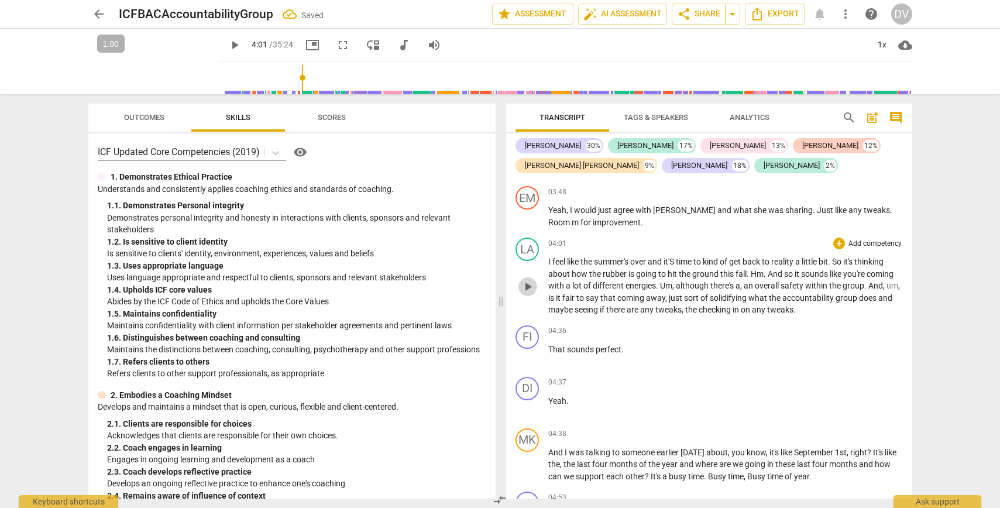
click at [526, 287] on span "play_arrow" at bounding box center [528, 287] width 14 height 14
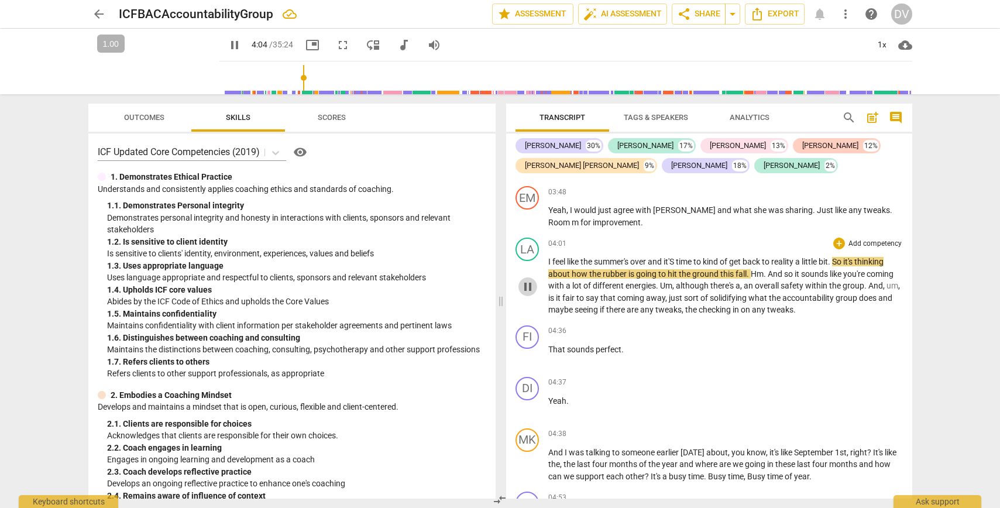
click at [526, 284] on span "pause" at bounding box center [528, 287] width 14 height 14
click at [529, 281] on span "play_arrow" at bounding box center [528, 287] width 14 height 14
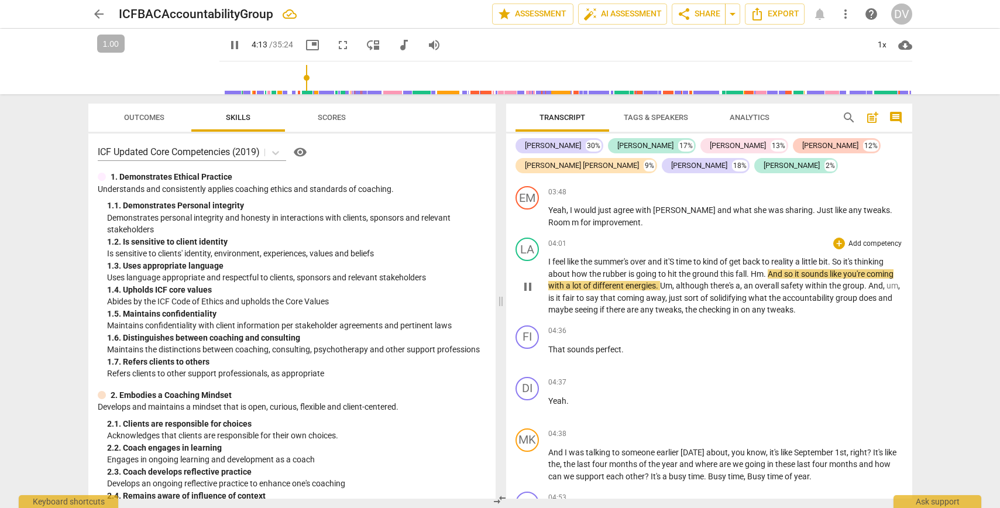
click at [529, 283] on span "pause" at bounding box center [528, 287] width 14 height 14
click at [660, 273] on span "." at bounding box center [766, 273] width 4 height 9
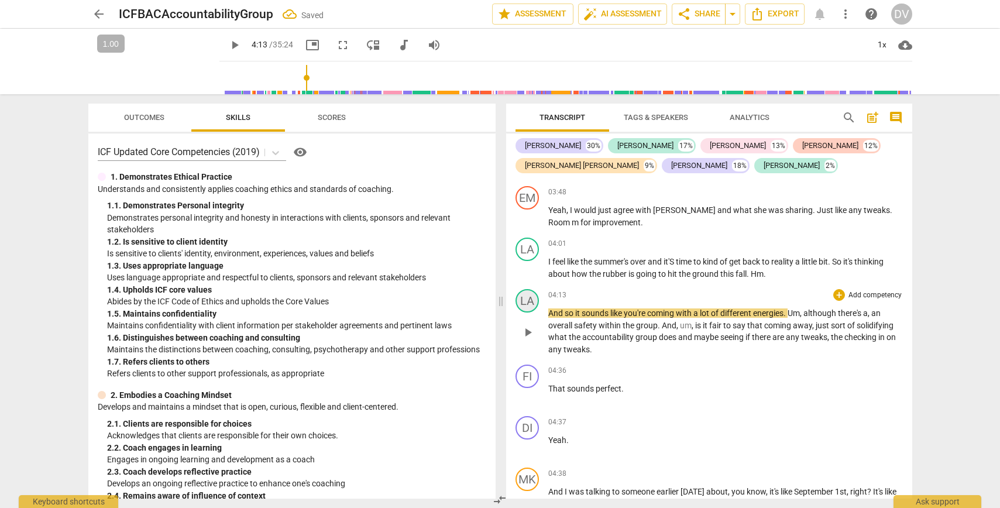
click at [533, 302] on div "LA" at bounding box center [527, 300] width 23 height 23
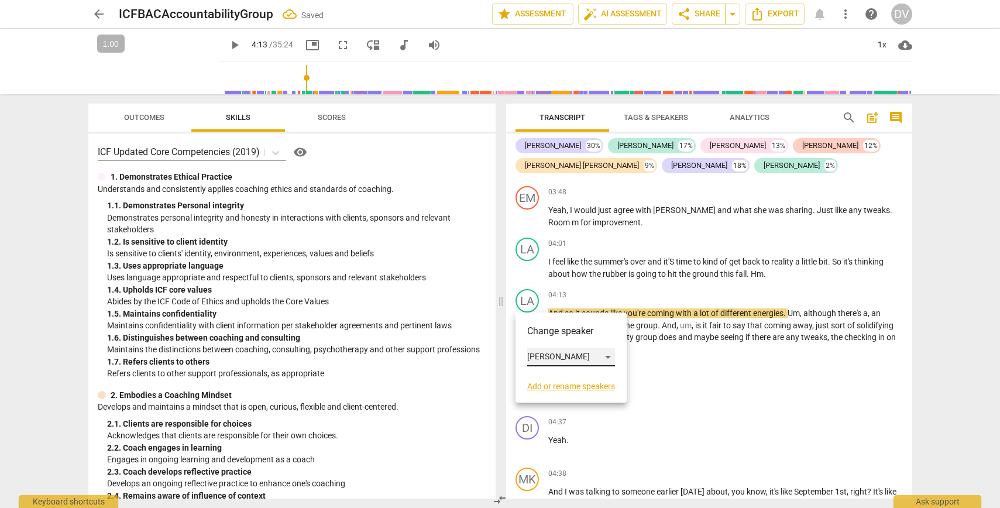
click at [542, 355] on div "[PERSON_NAME]" at bounding box center [571, 357] width 88 height 19
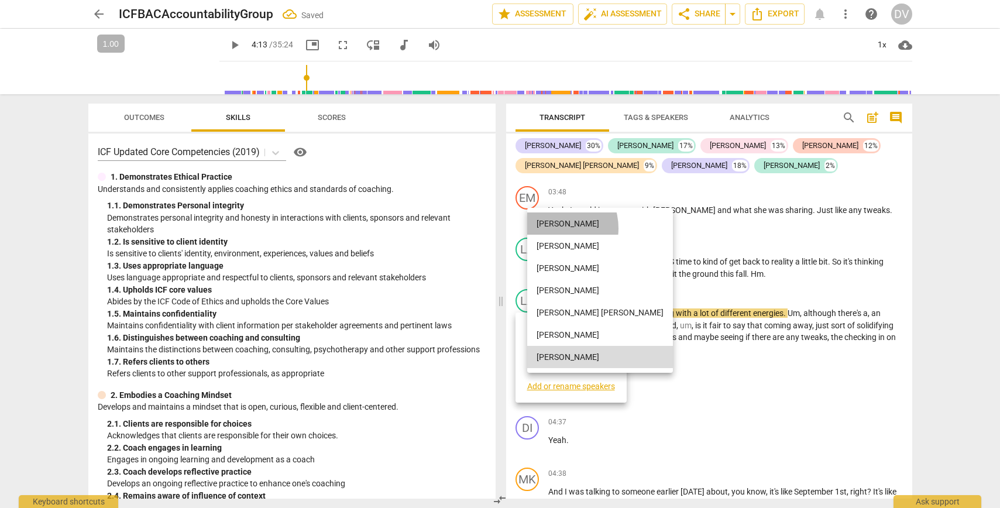
click at [551, 228] on li "[PERSON_NAME]" at bounding box center [600, 223] width 146 height 22
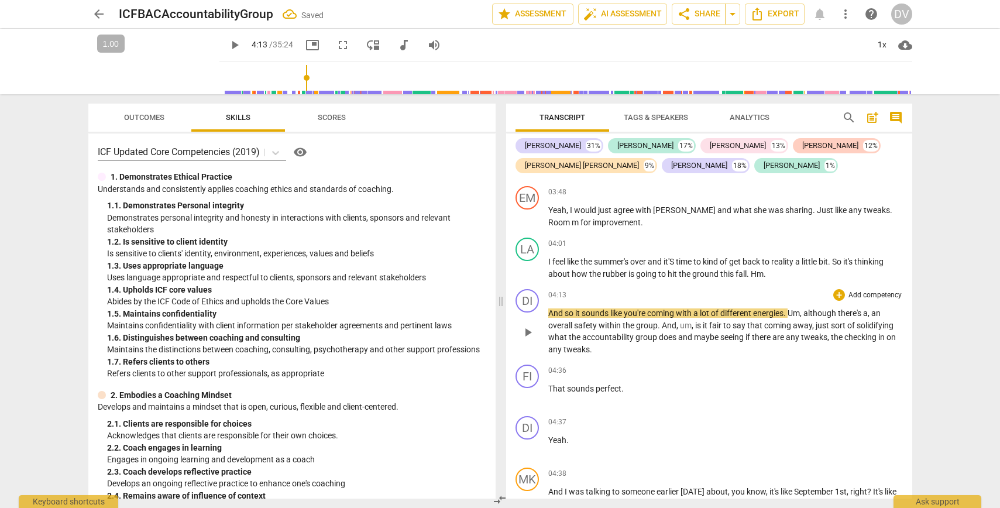
click at [531, 330] on span "play_arrow" at bounding box center [528, 332] width 14 height 14
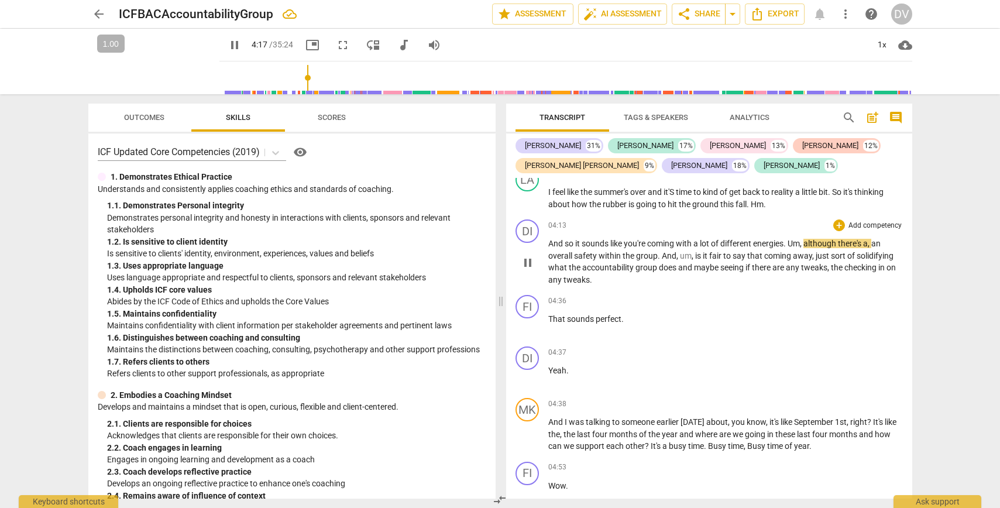
scroll to position [983, 0]
click at [228, 45] on span "pause" at bounding box center [235, 45] width 14 height 14
type input "278"
